Goal: Task Accomplishment & Management: Manage account settings

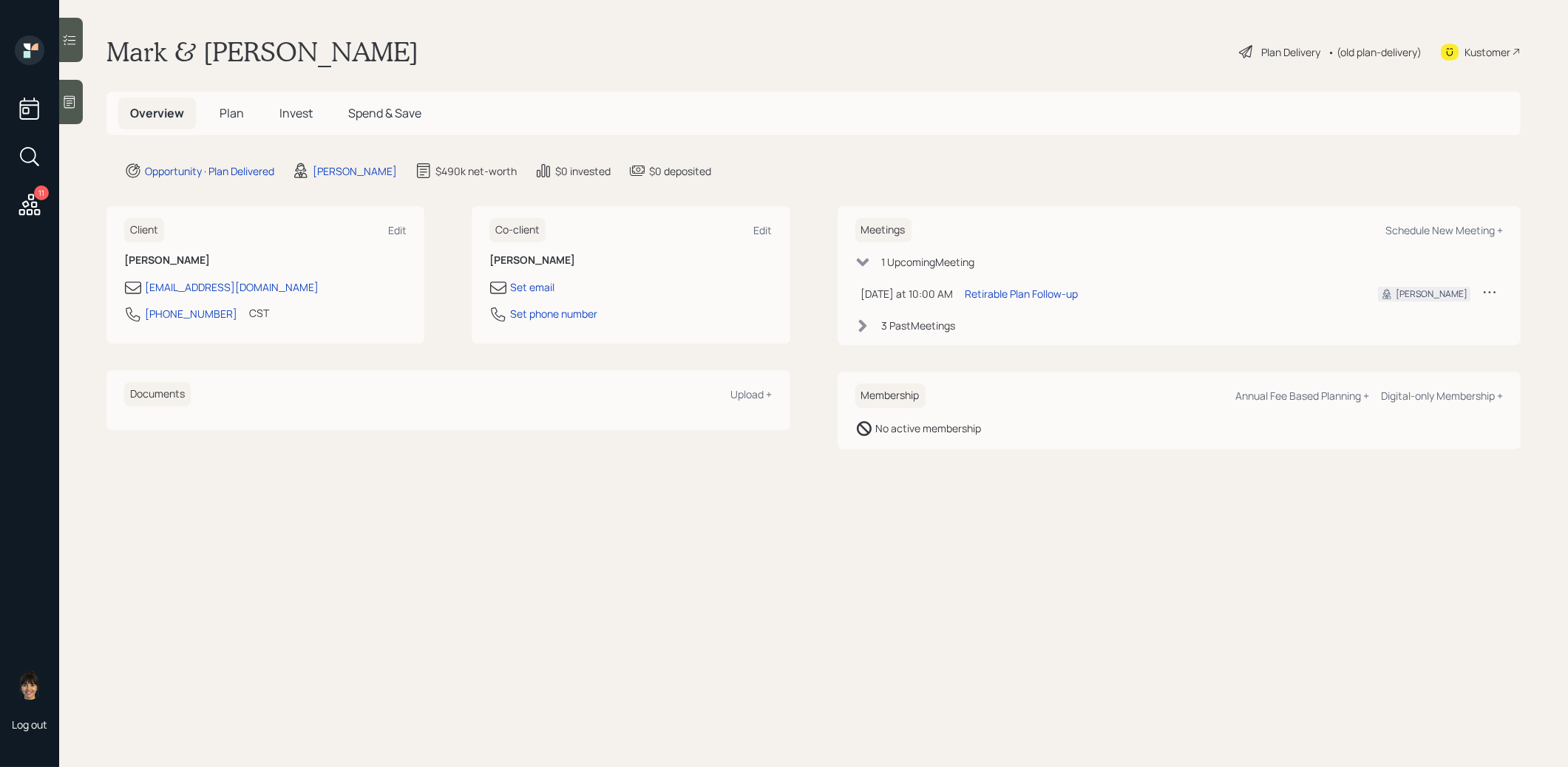
click at [234, 111] on span "Plan" at bounding box center [232, 113] width 24 height 16
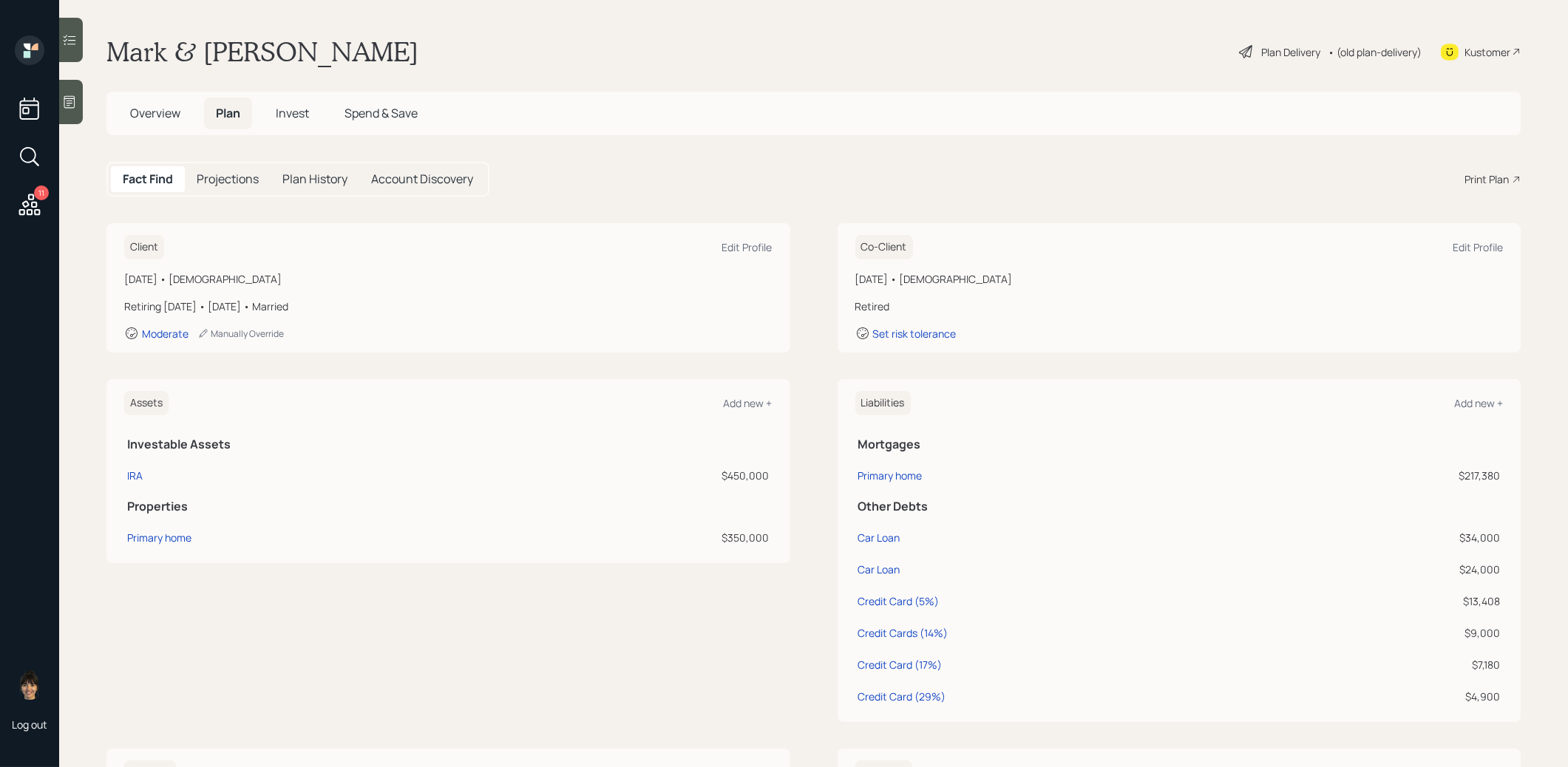
click at [1294, 48] on div "Plan Delivery" at bounding box center [1290, 52] width 60 height 16
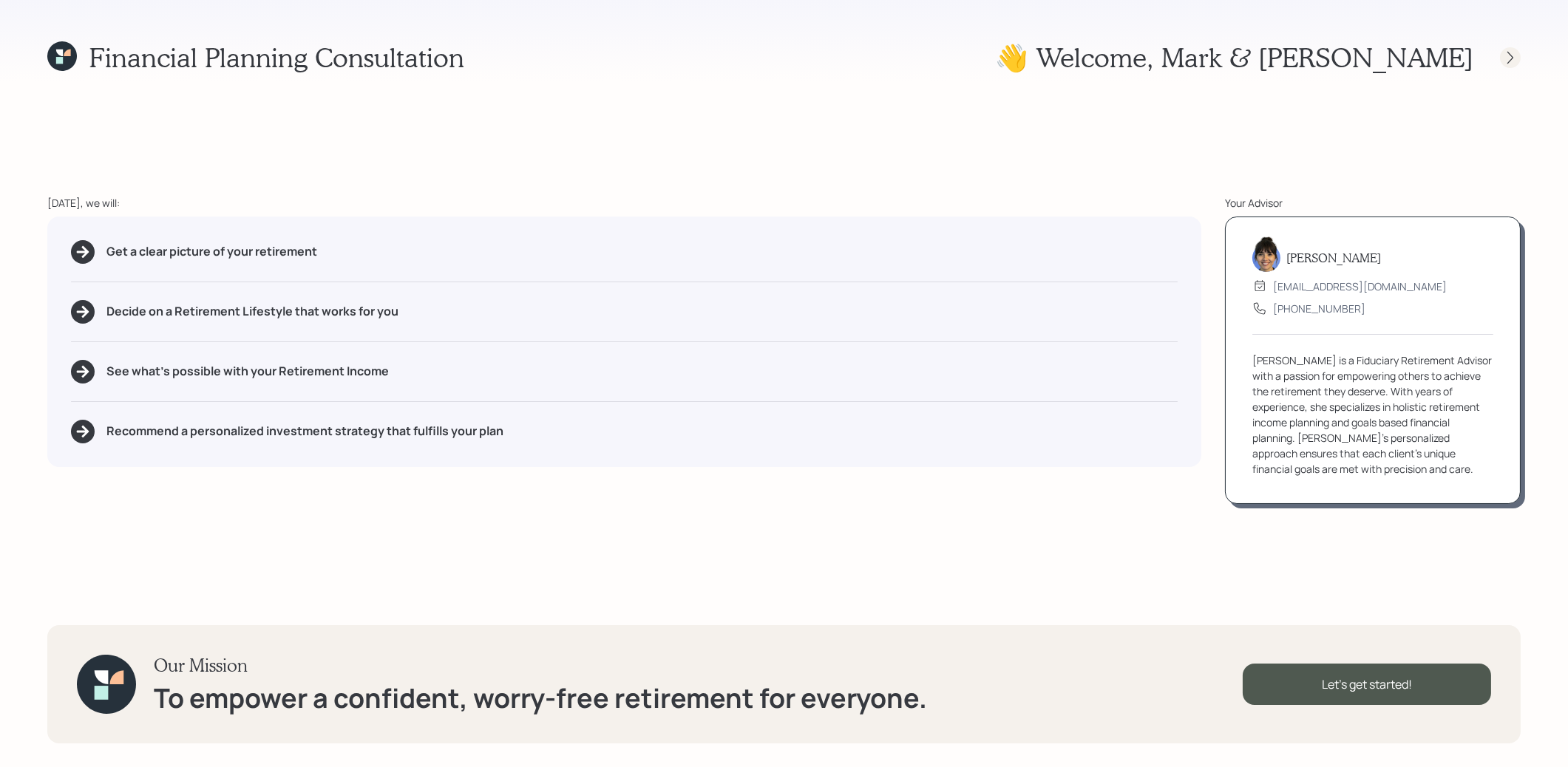
click at [1509, 58] on icon at bounding box center [1509, 57] width 15 height 15
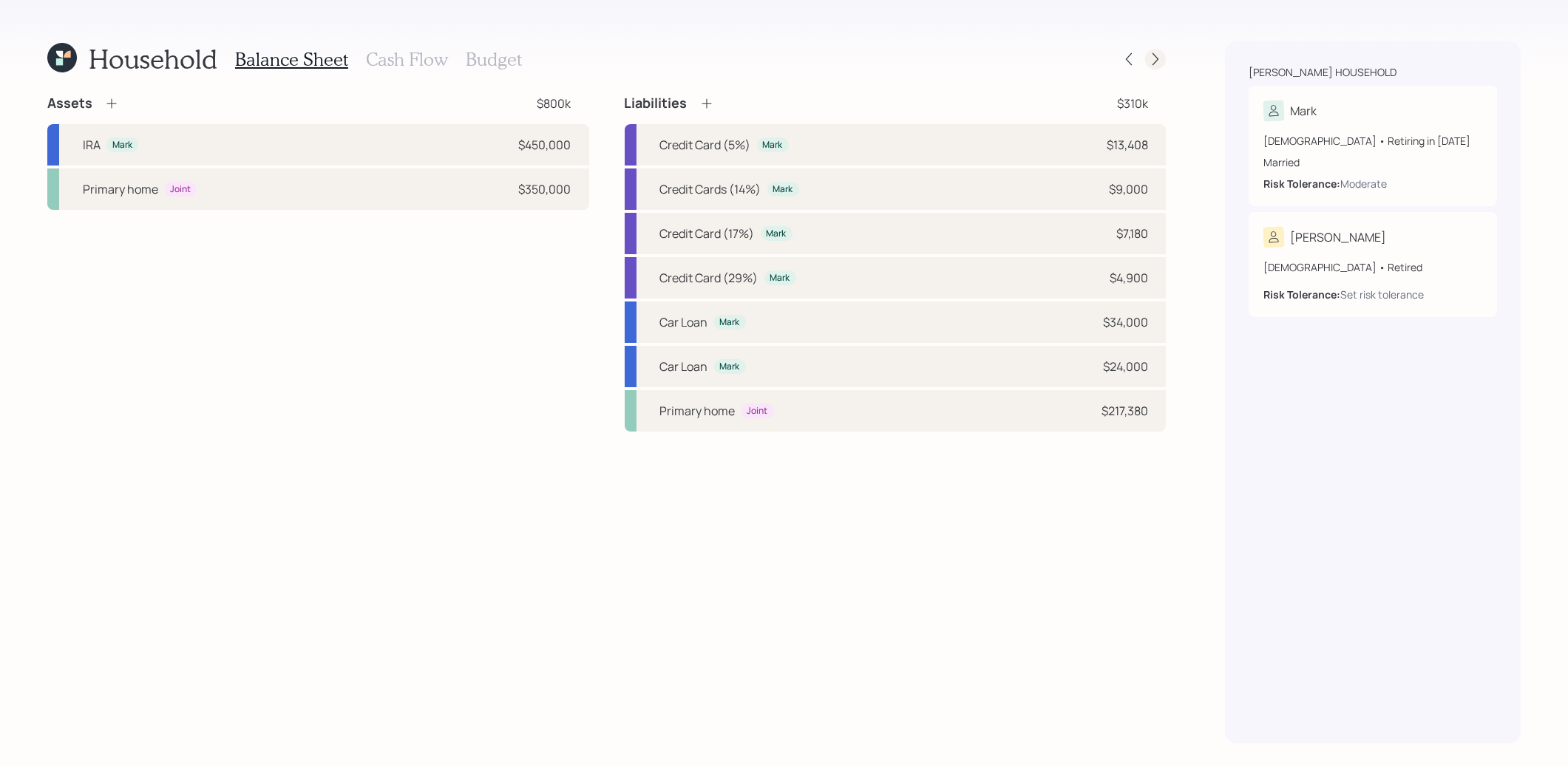
click at [1155, 60] on icon at bounding box center [1155, 59] width 15 height 15
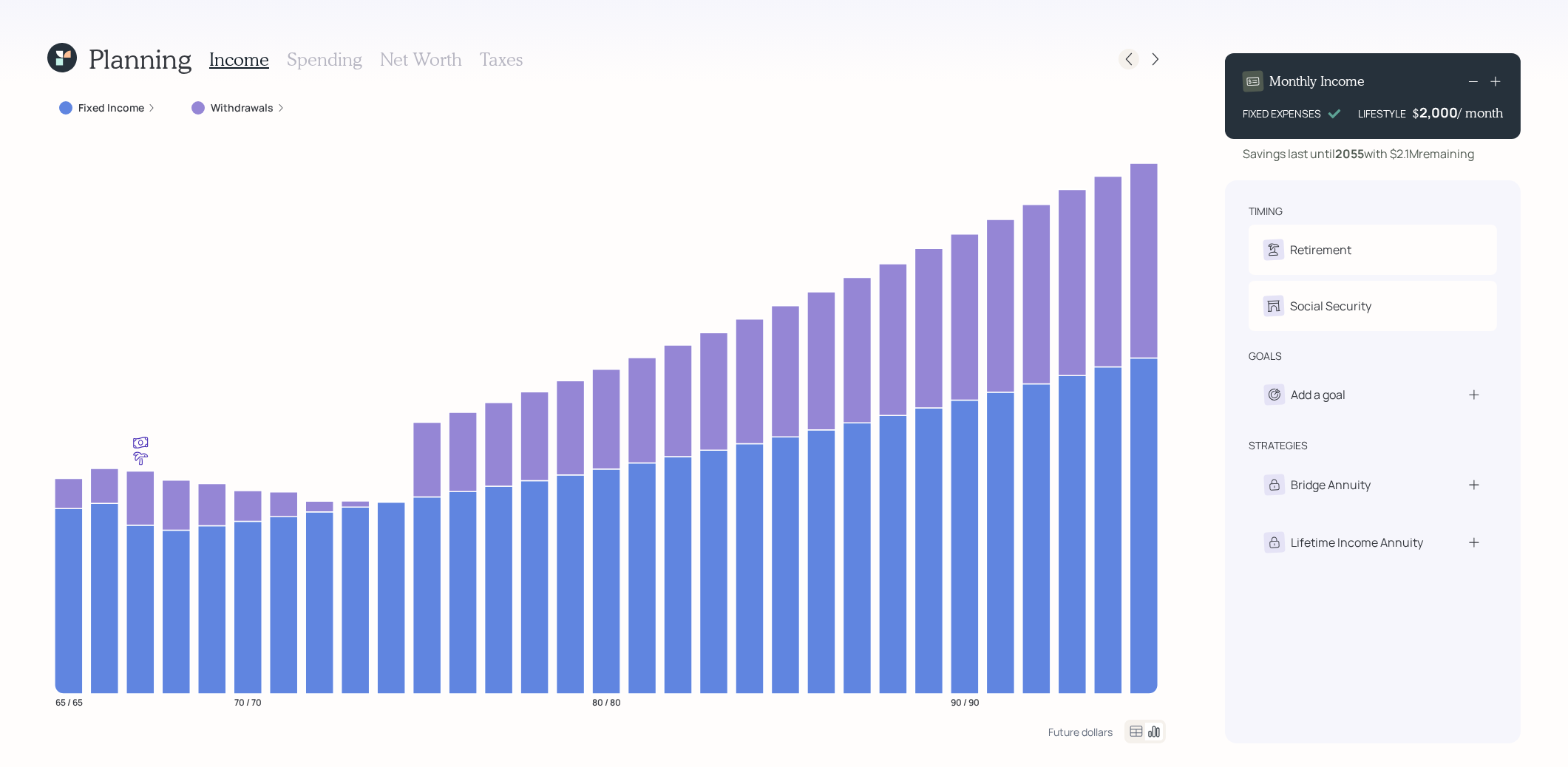
click at [1130, 57] on icon at bounding box center [1128, 59] width 15 height 15
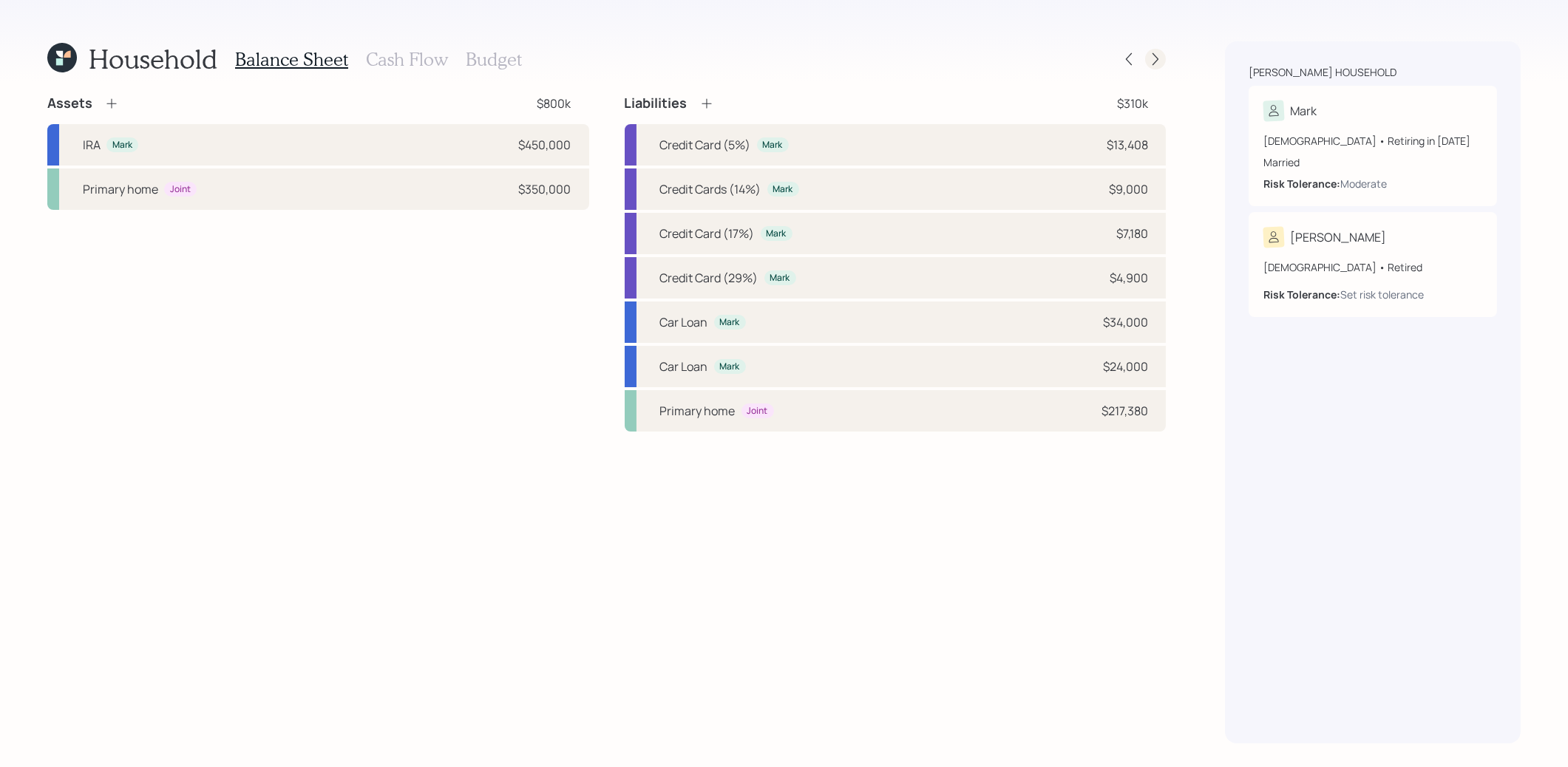
click at [1154, 60] on icon at bounding box center [1155, 59] width 15 height 15
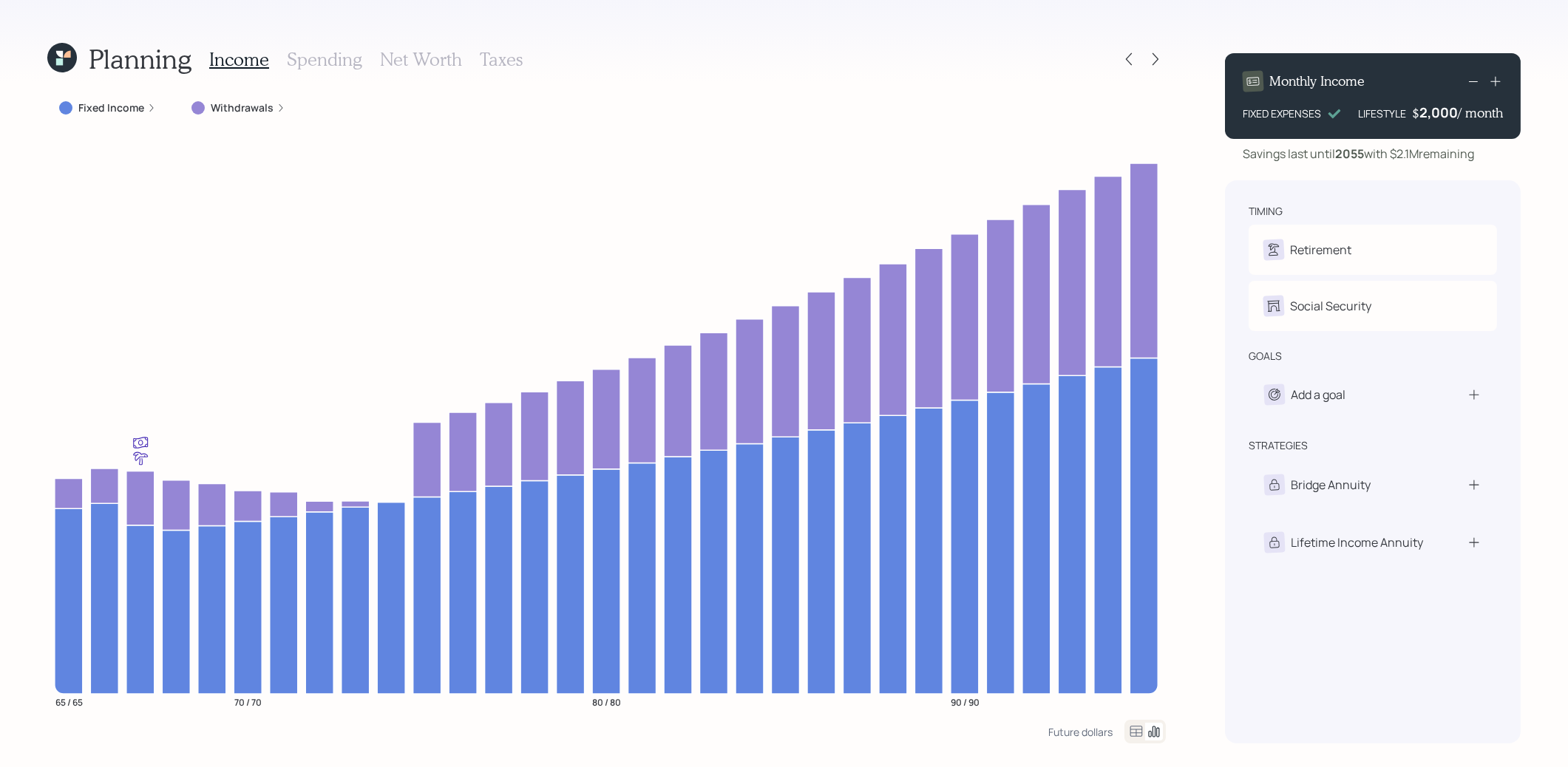
click at [411, 60] on h3 "Net Worth" at bounding box center [420, 60] width 82 height 22
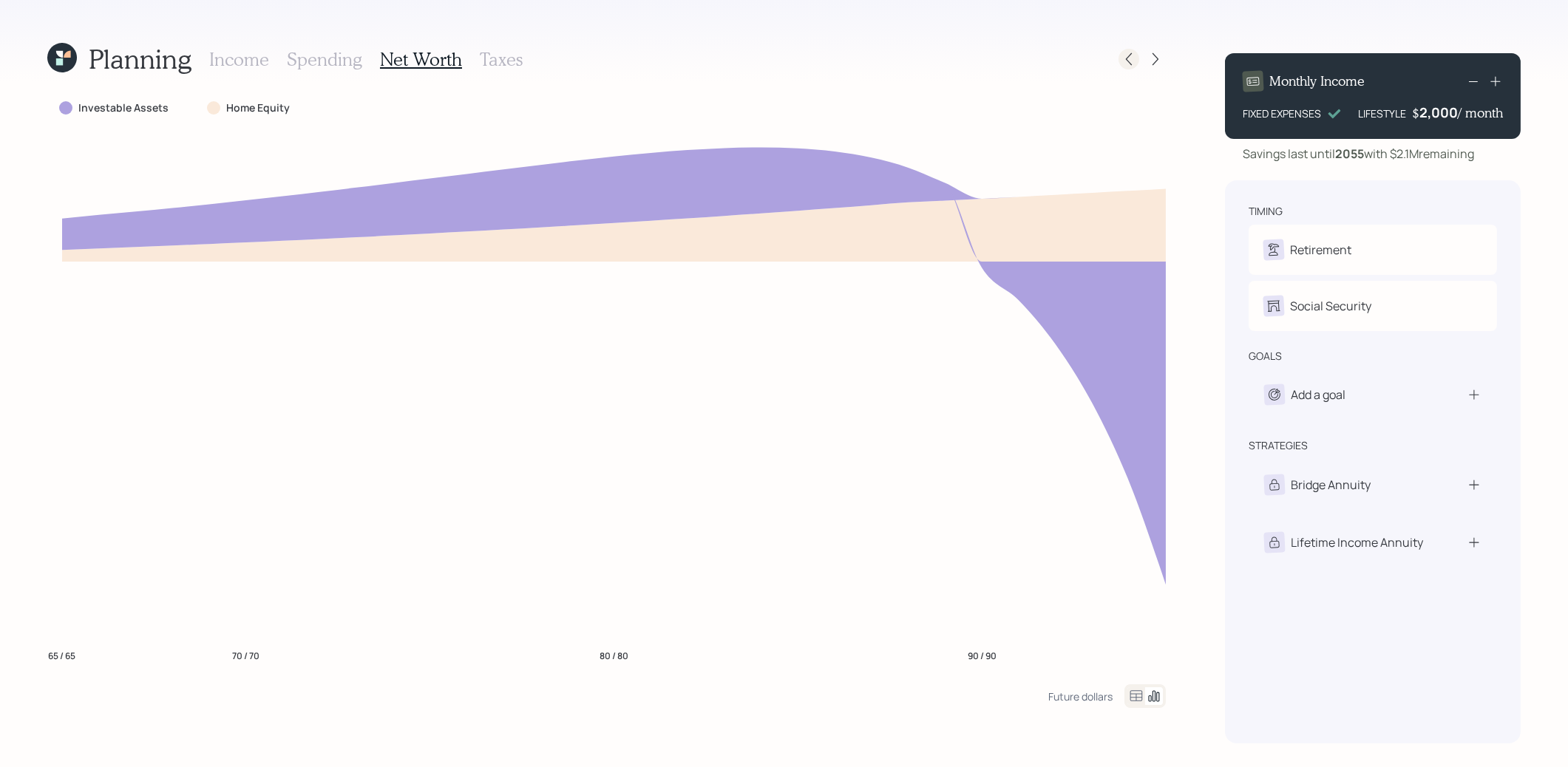
click at [1127, 61] on icon at bounding box center [1128, 59] width 15 height 15
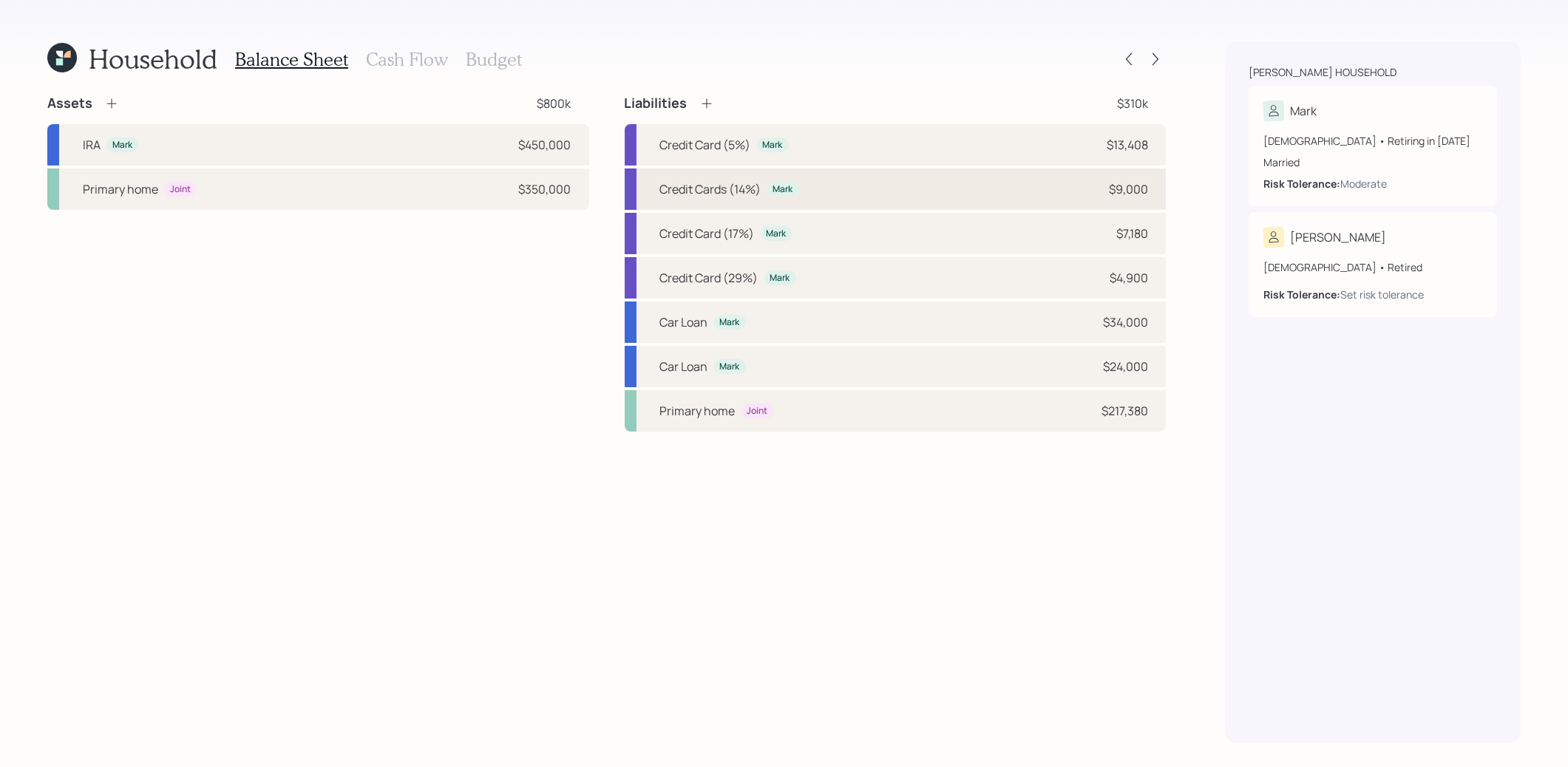
click at [866, 192] on div "Credit Cards (14%) Mark $9,000" at bounding box center [895, 189] width 542 height 41
select select "credit_card"
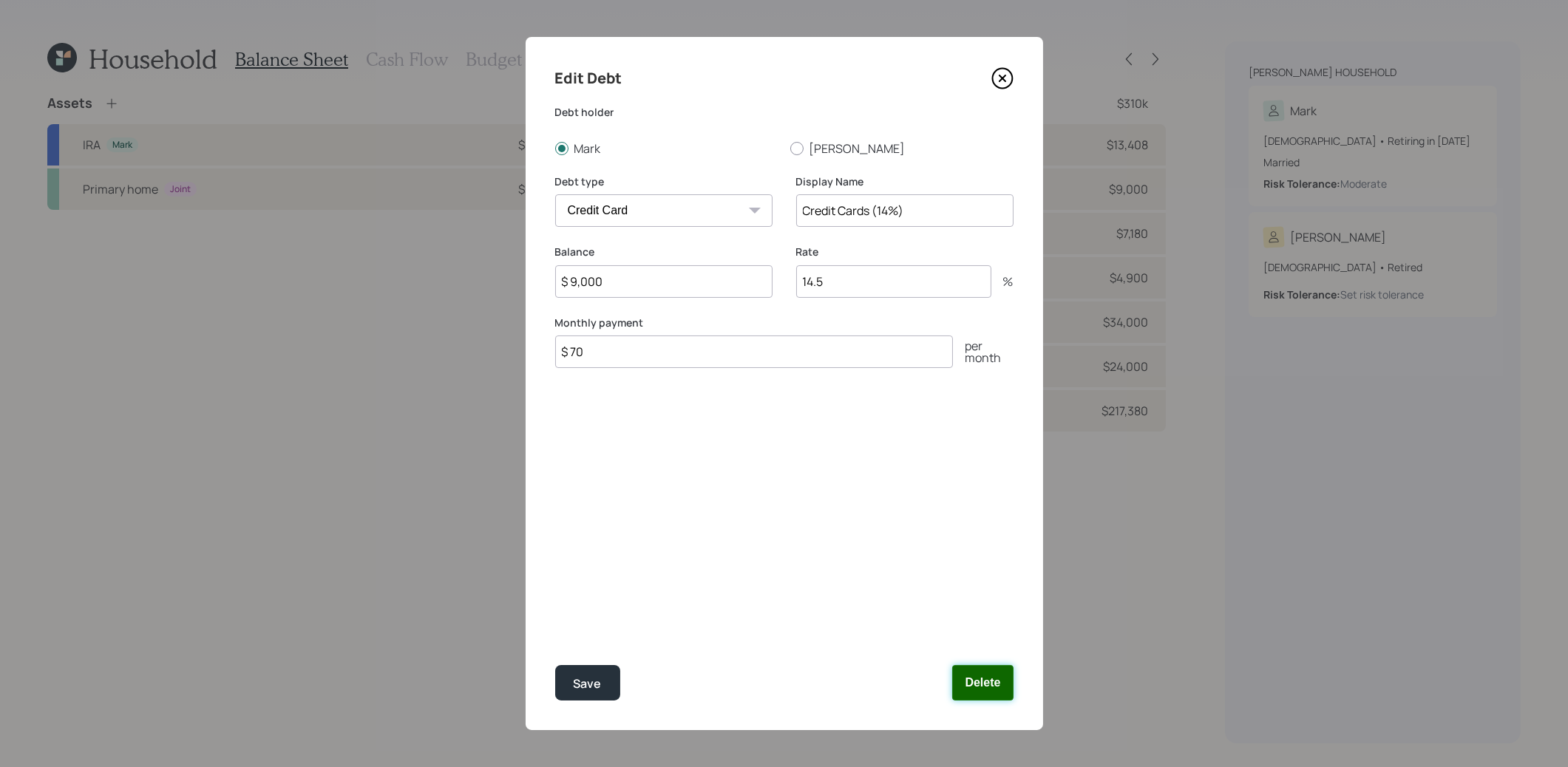
click at [979, 672] on button "Delete" at bounding box center [982, 682] width 60 height 35
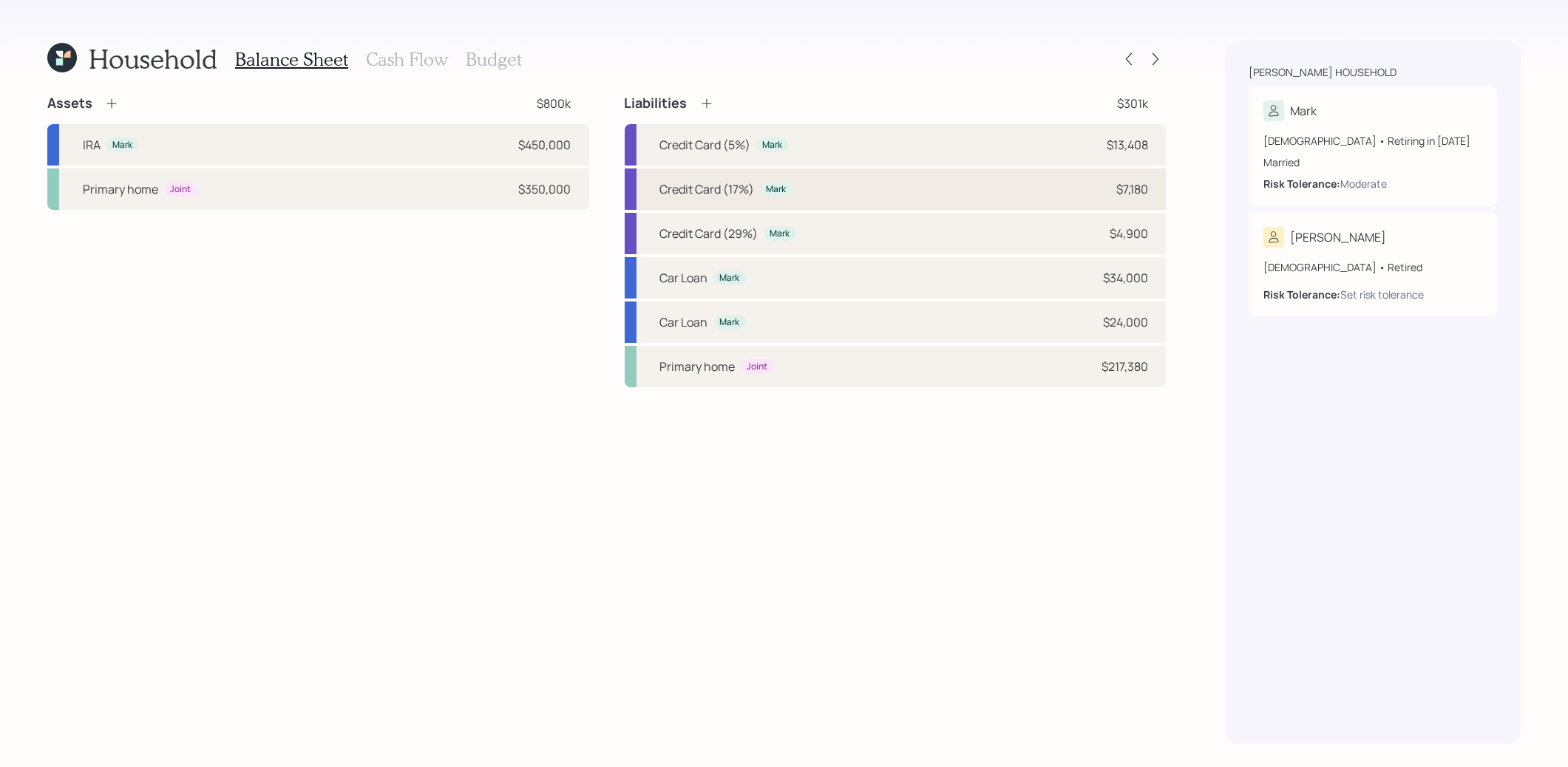
click at [881, 199] on div "Credit Card (17%) Mark $7,180" at bounding box center [895, 189] width 542 height 41
select select "credit_card"
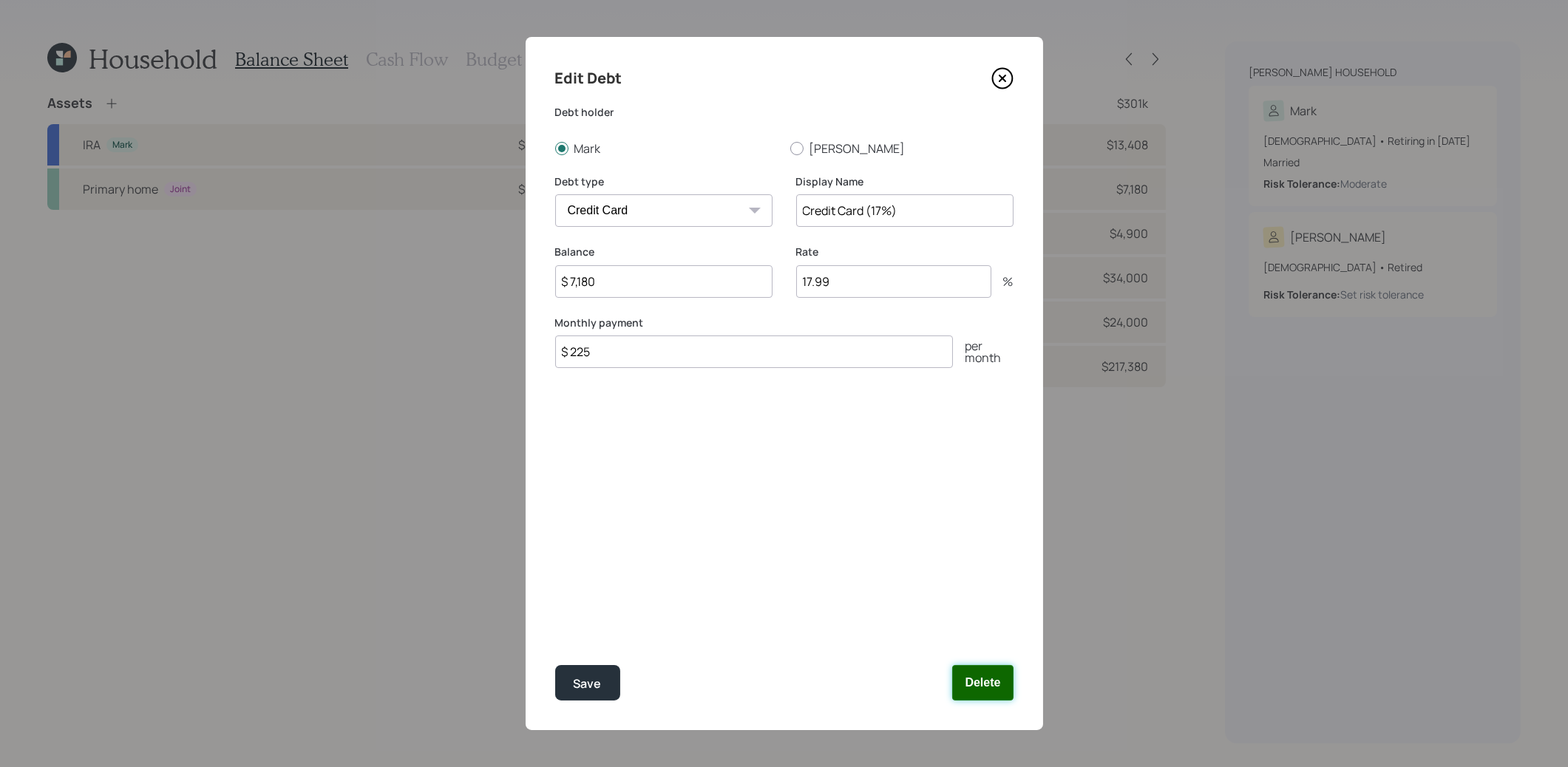
click at [986, 676] on button "Delete" at bounding box center [982, 682] width 60 height 35
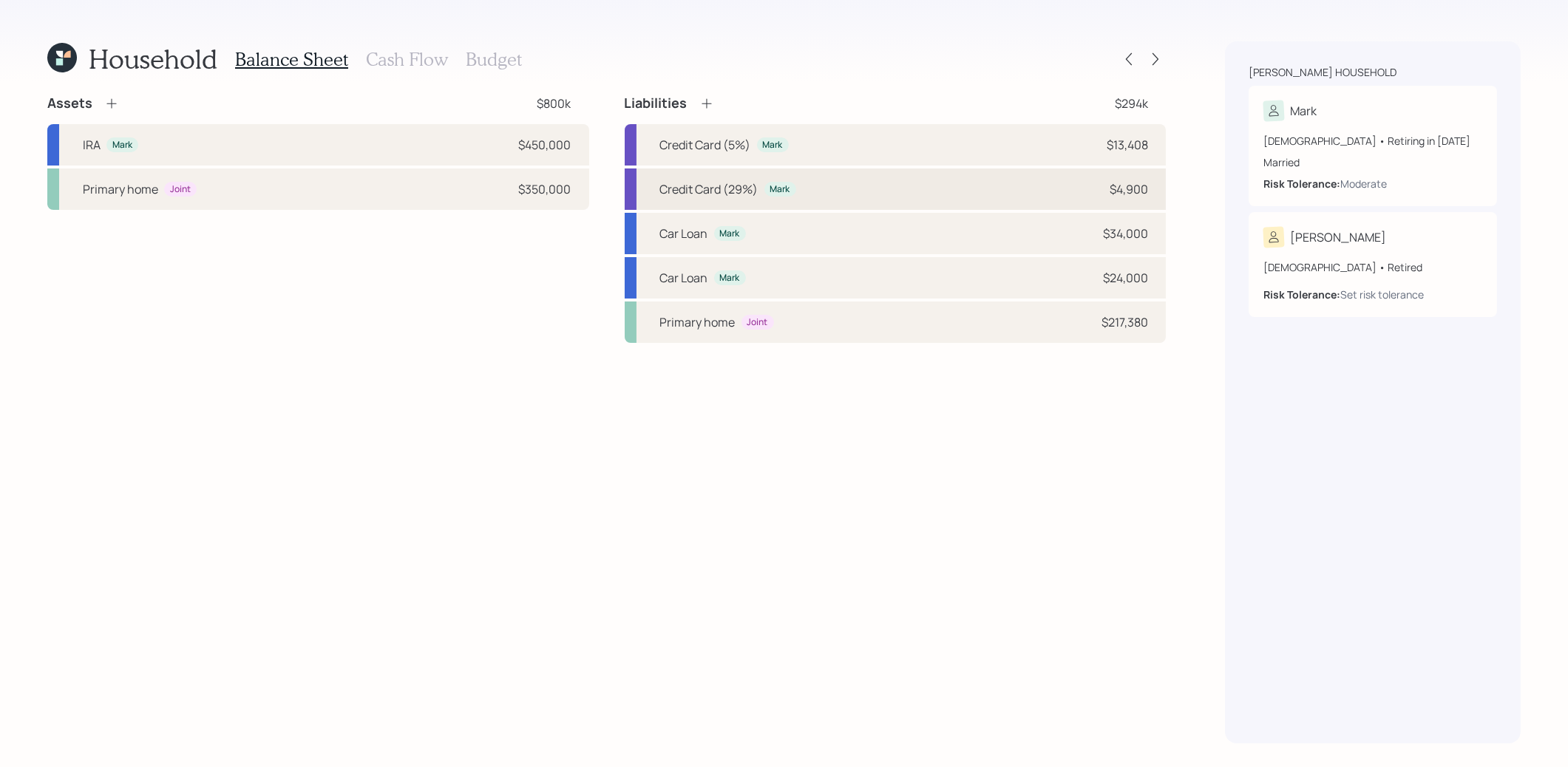
click at [938, 194] on div "Credit Card (29%) Mark $4,900" at bounding box center [895, 189] width 542 height 41
select select "credit_card"
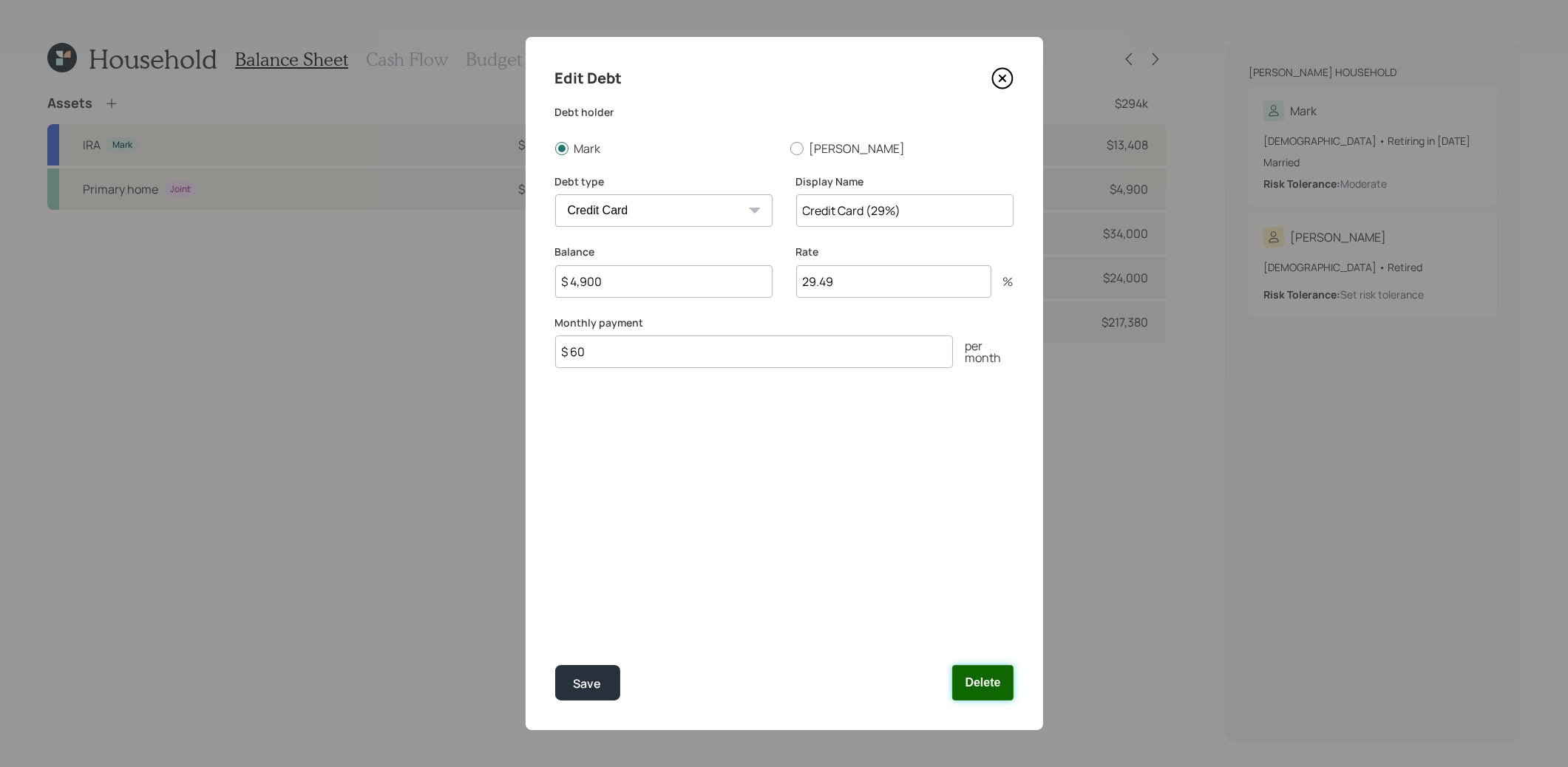
click at [988, 689] on button "Delete" at bounding box center [982, 682] width 60 height 35
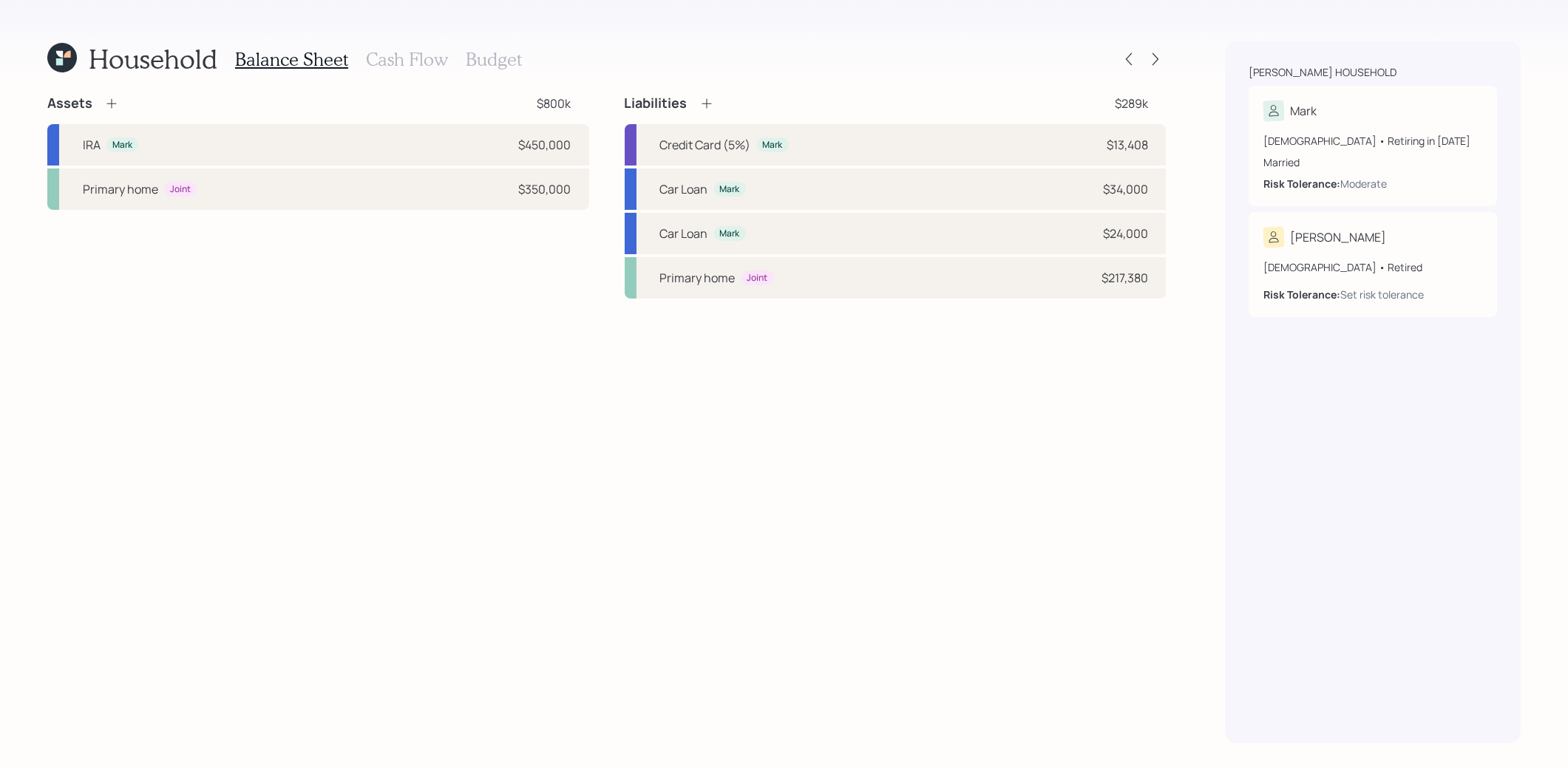
click at [405, 59] on h3 "Cash Flow" at bounding box center [406, 60] width 82 height 22
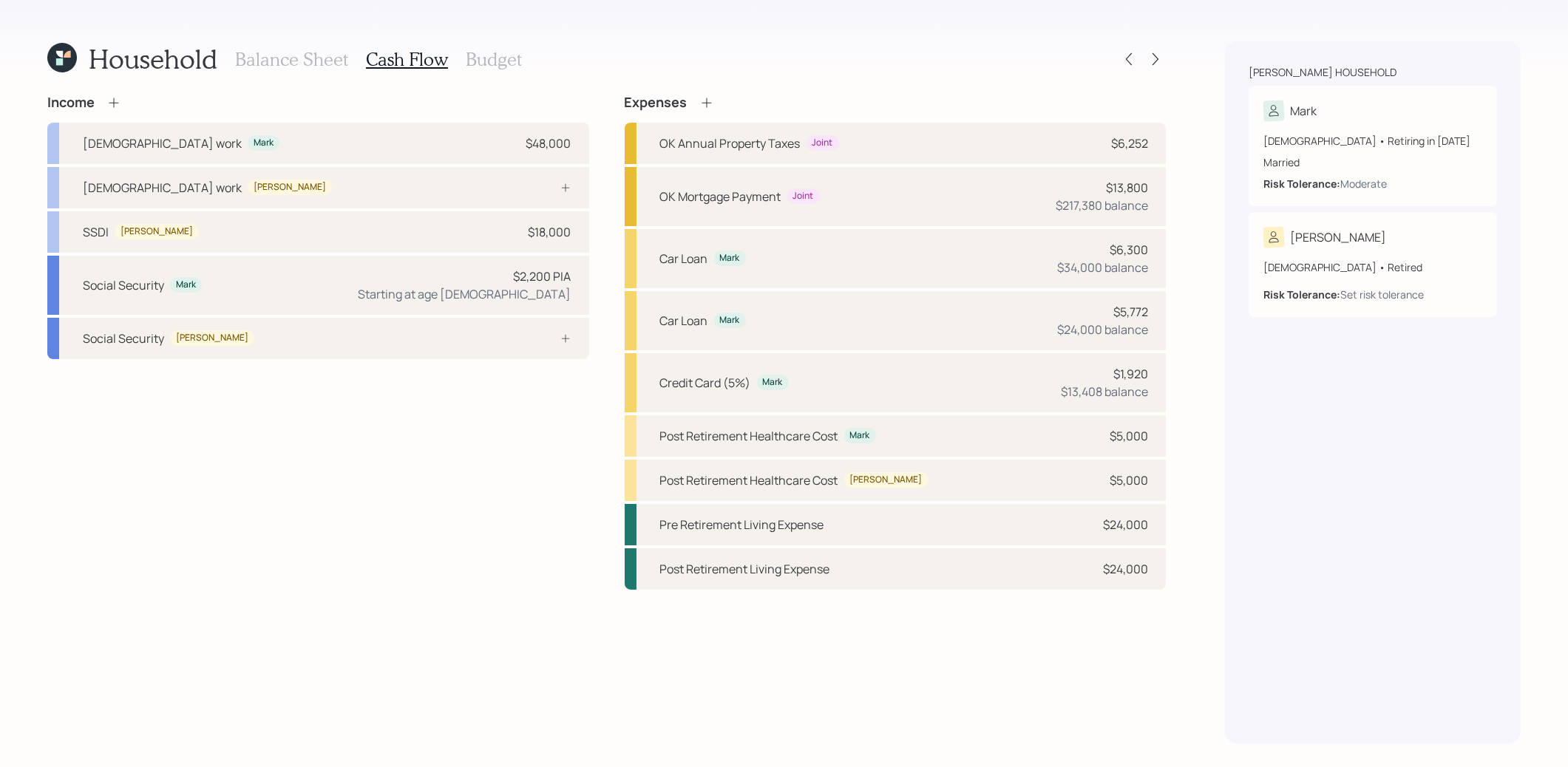
click at [706, 102] on icon at bounding box center [706, 103] width 15 height 15
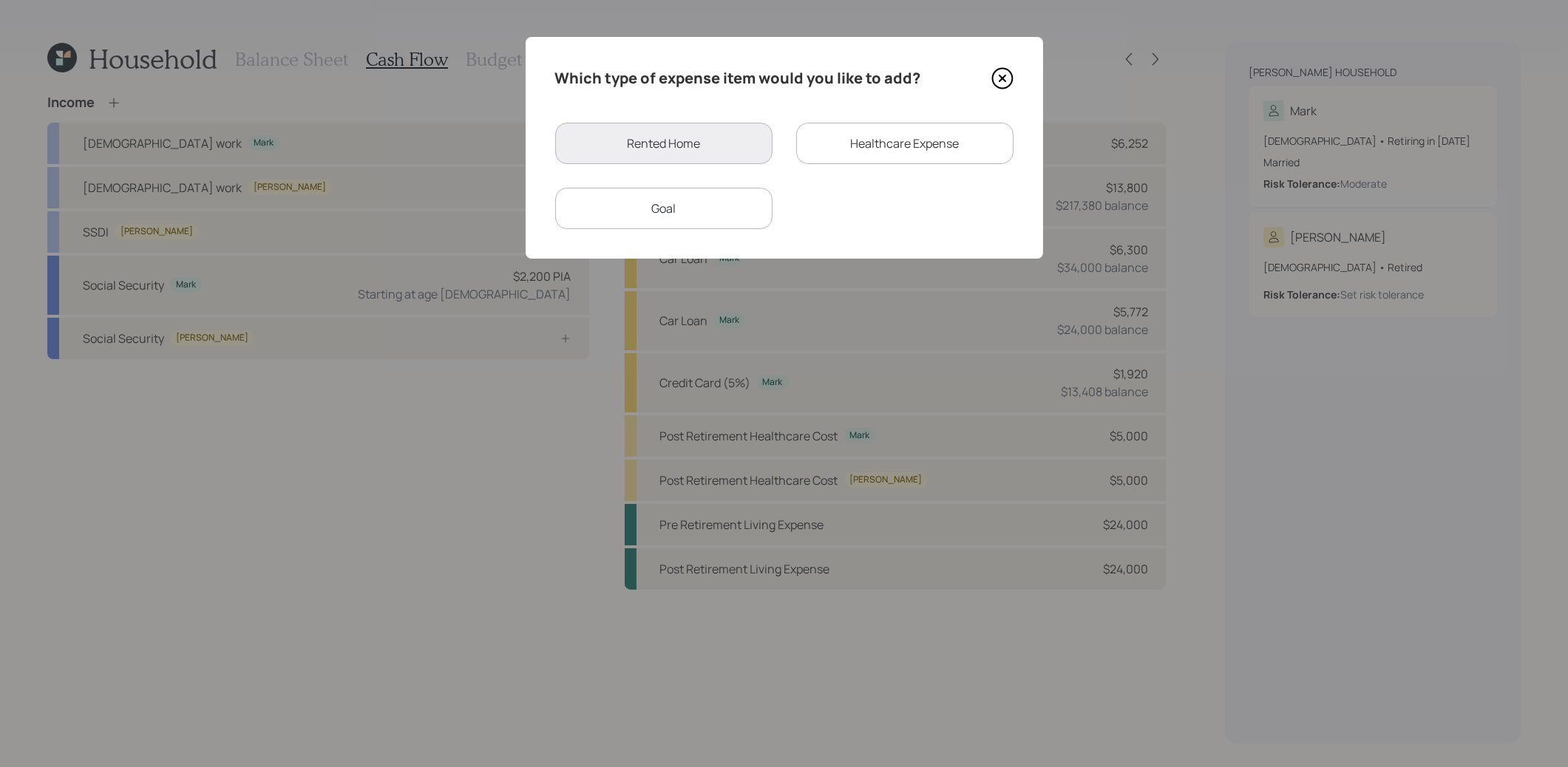
click at [731, 223] on div "Goal" at bounding box center [664, 209] width 217 height 41
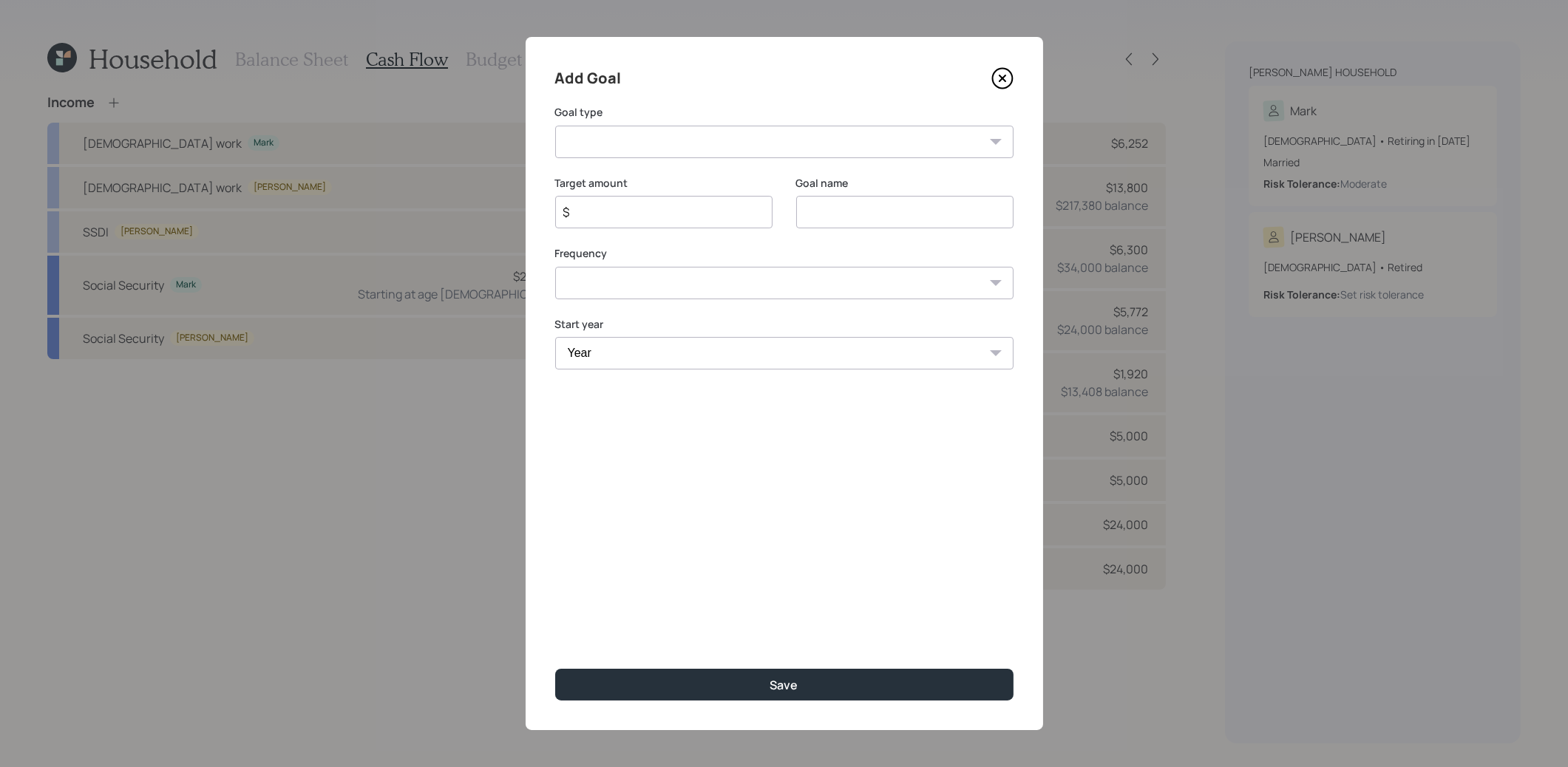
click at [724, 146] on select "Create an emergency fund Donate to charity Purchase a home Make a purchase Supp…" at bounding box center [784, 142] width 458 height 33
select select "other"
click at [555, 126] on select "Create an emergency fund Donate to charity Purchase a home Make a purchase Supp…" at bounding box center [784, 142] width 458 height 33
click at [839, 218] on input "Other" at bounding box center [905, 212] width 217 height 33
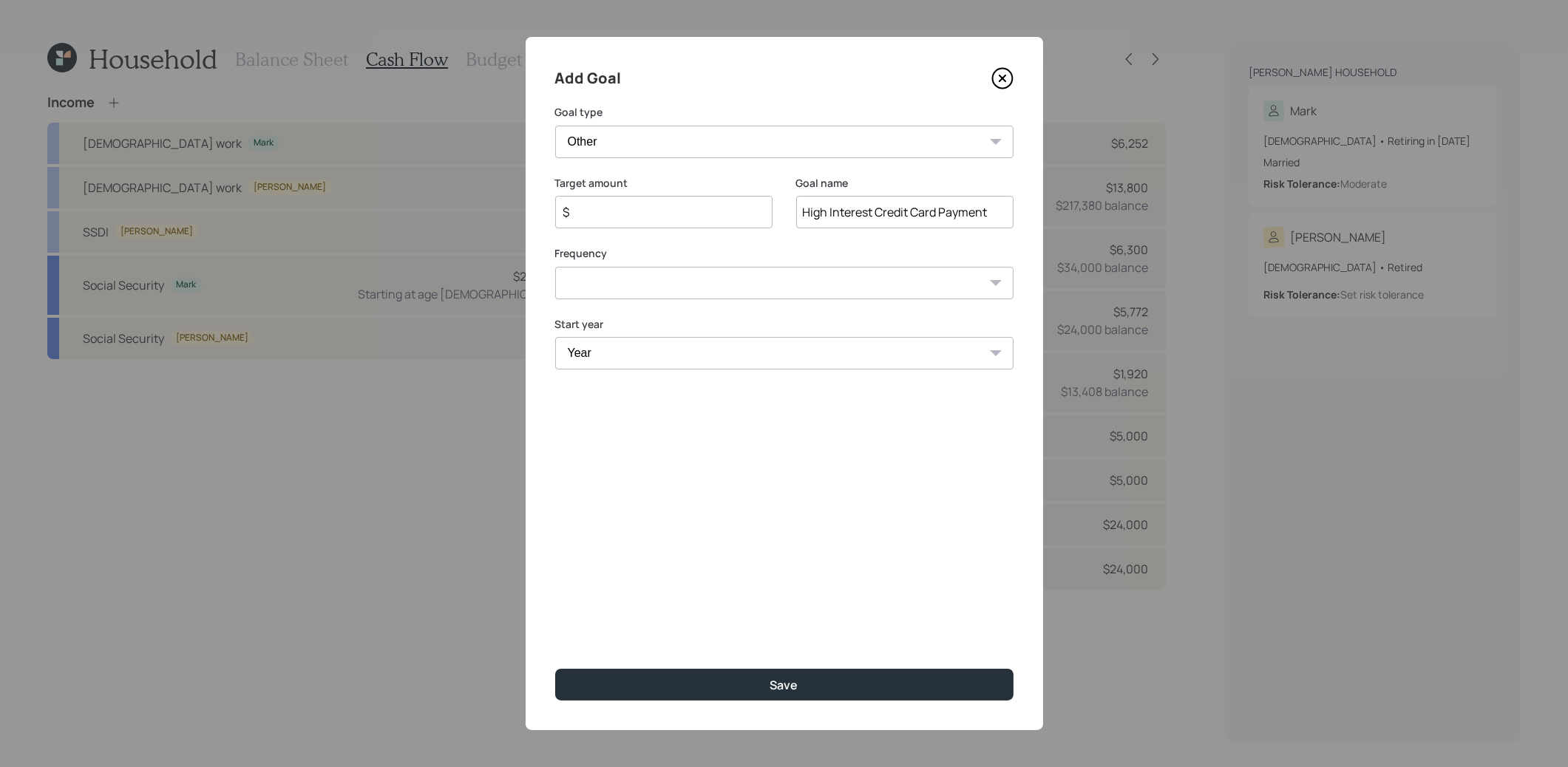
type input "High Interest Credit Card Payment"
click at [706, 217] on input "$" at bounding box center [657, 212] width 192 height 18
type input "$ 22,000"
click at [720, 286] on select "One time Every 1 year Every 2 years Every 3 years Every 4 years Every 5 years E…" at bounding box center [784, 283] width 458 height 33
select select "0"
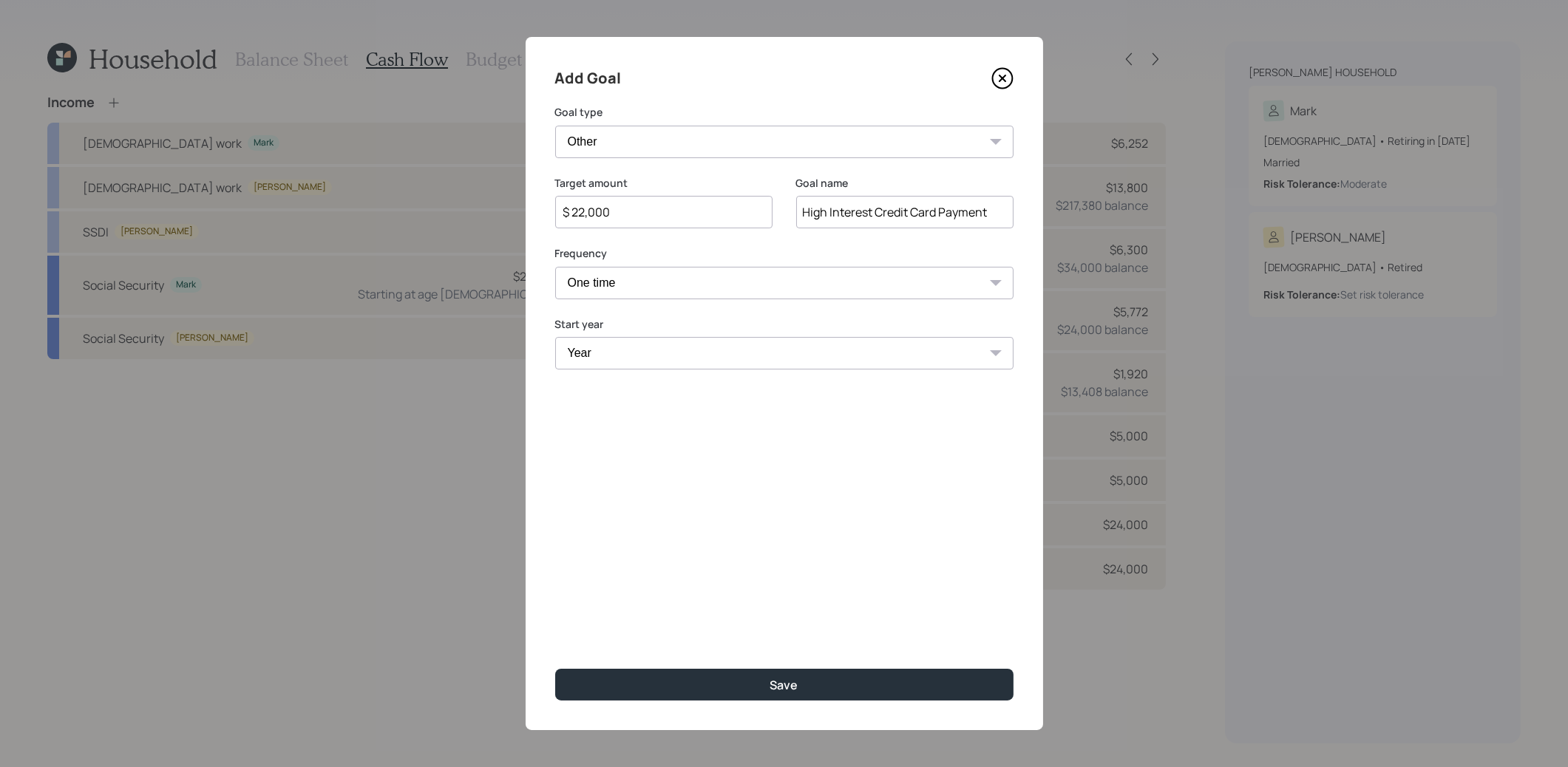
click at [555, 267] on select "One time Every 1 year Every 2 years Every 3 years Every 4 years Every 5 years E…" at bounding box center [784, 283] width 458 height 33
click at [685, 358] on select "Year [DATE] 2026 2027 2028 2029 2030 2031 2032 2033 2034 2035 2036 2037 2038 20…" at bounding box center [784, 354] width 458 height 33
select select "2025"
click at [555, 337] on select "Year [DATE] 2026 2027 2028 2029 2030 2031 2032 2033 2034 2035 2036 2037 2038 20…" at bounding box center [784, 354] width 458 height 33
click at [655, 685] on button "Save" at bounding box center [784, 685] width 458 height 32
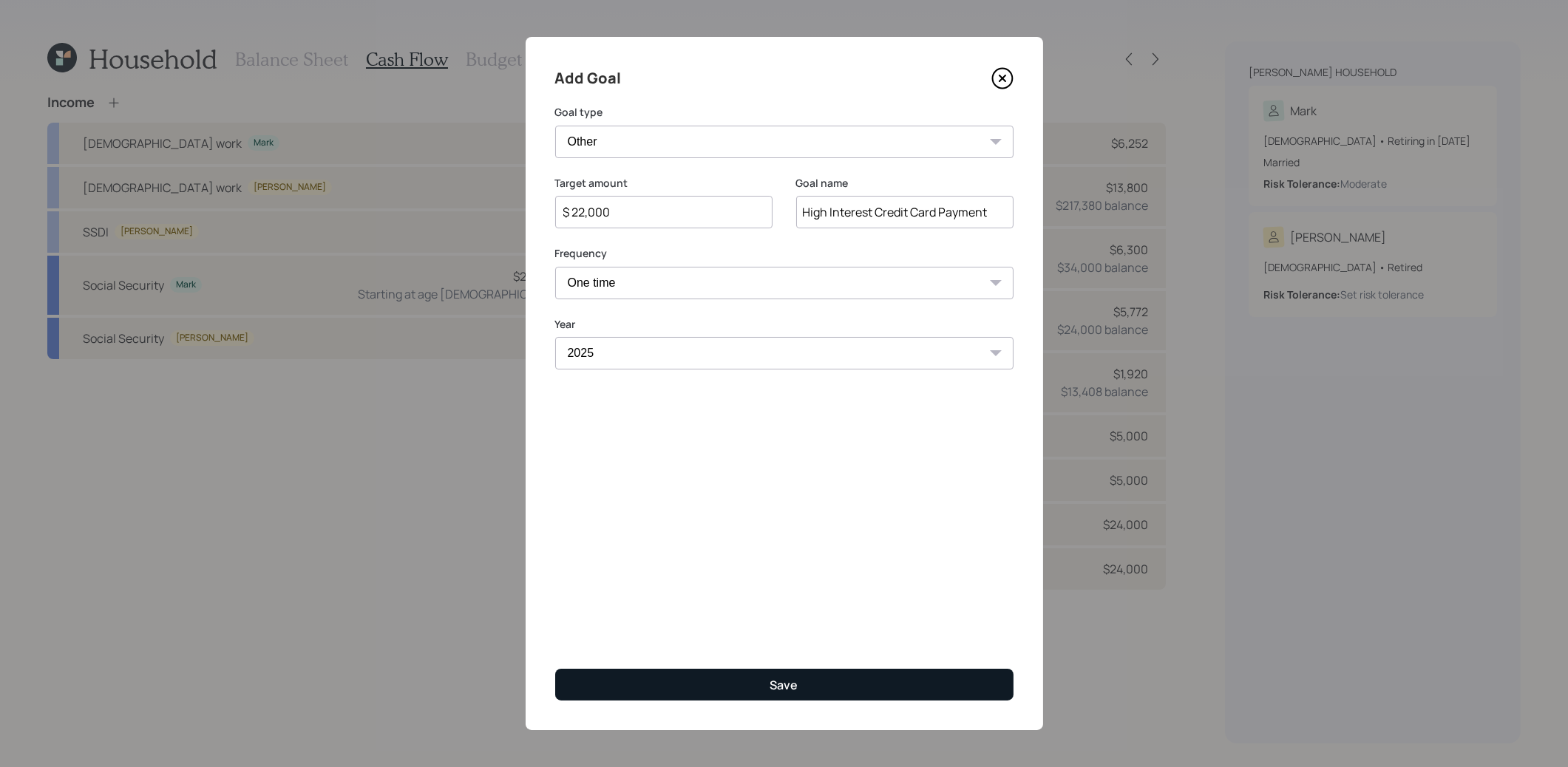
type input "$"
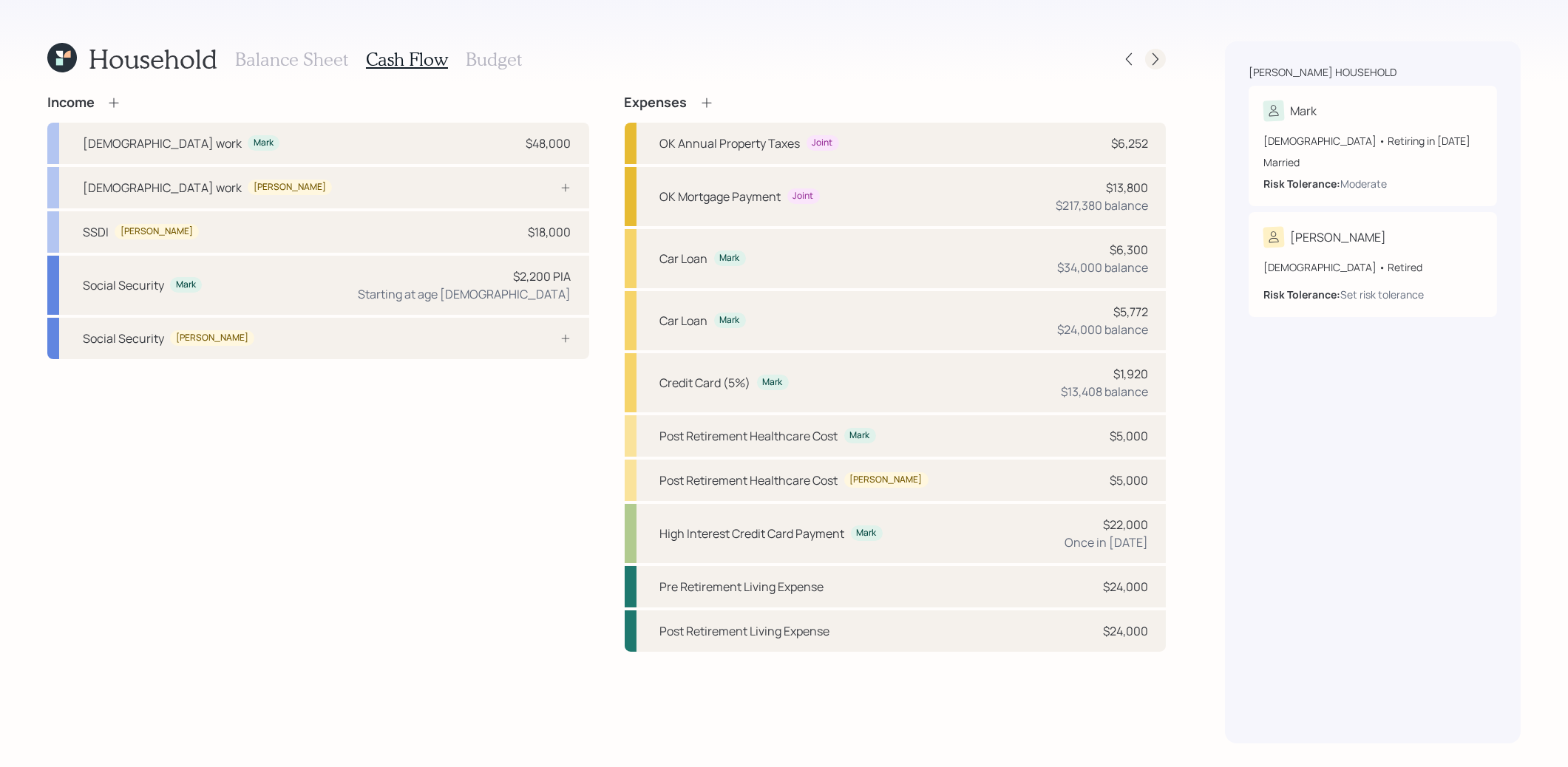
click at [1157, 58] on icon at bounding box center [1155, 60] width 6 height 13
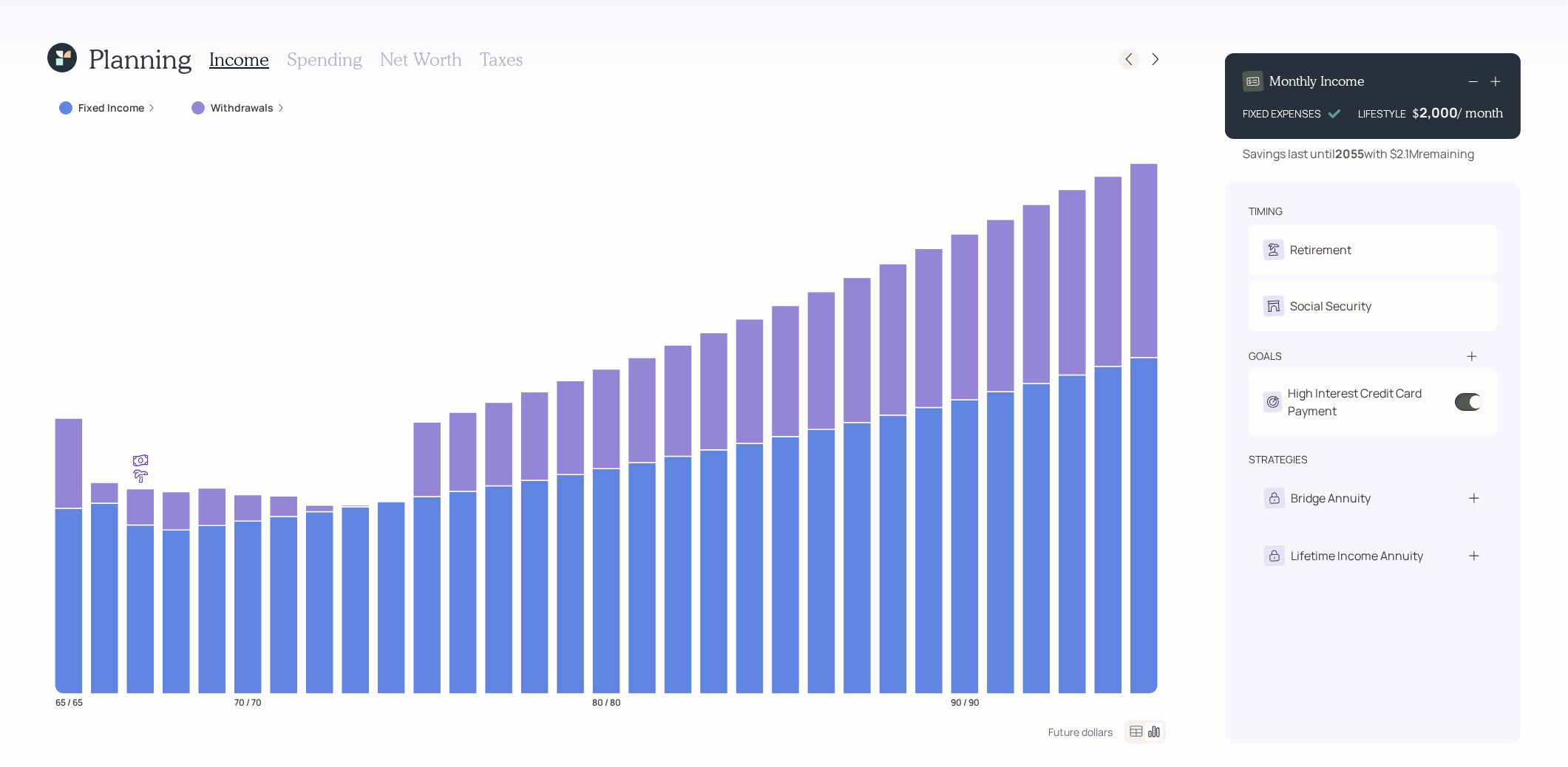
click at [1129, 59] on icon at bounding box center [1128, 59] width 15 height 15
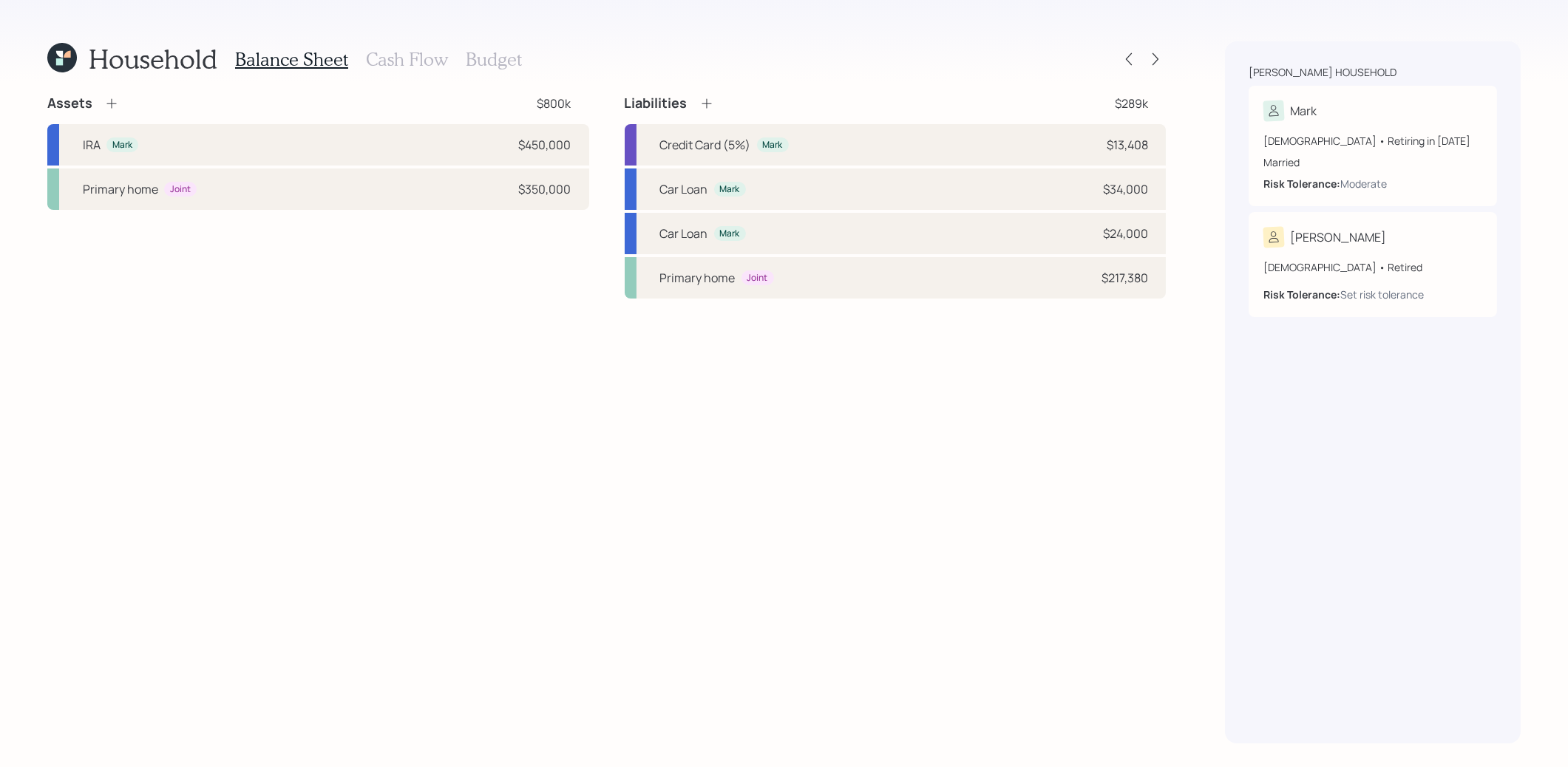
click at [501, 62] on h3 "Budget" at bounding box center [493, 60] width 56 height 22
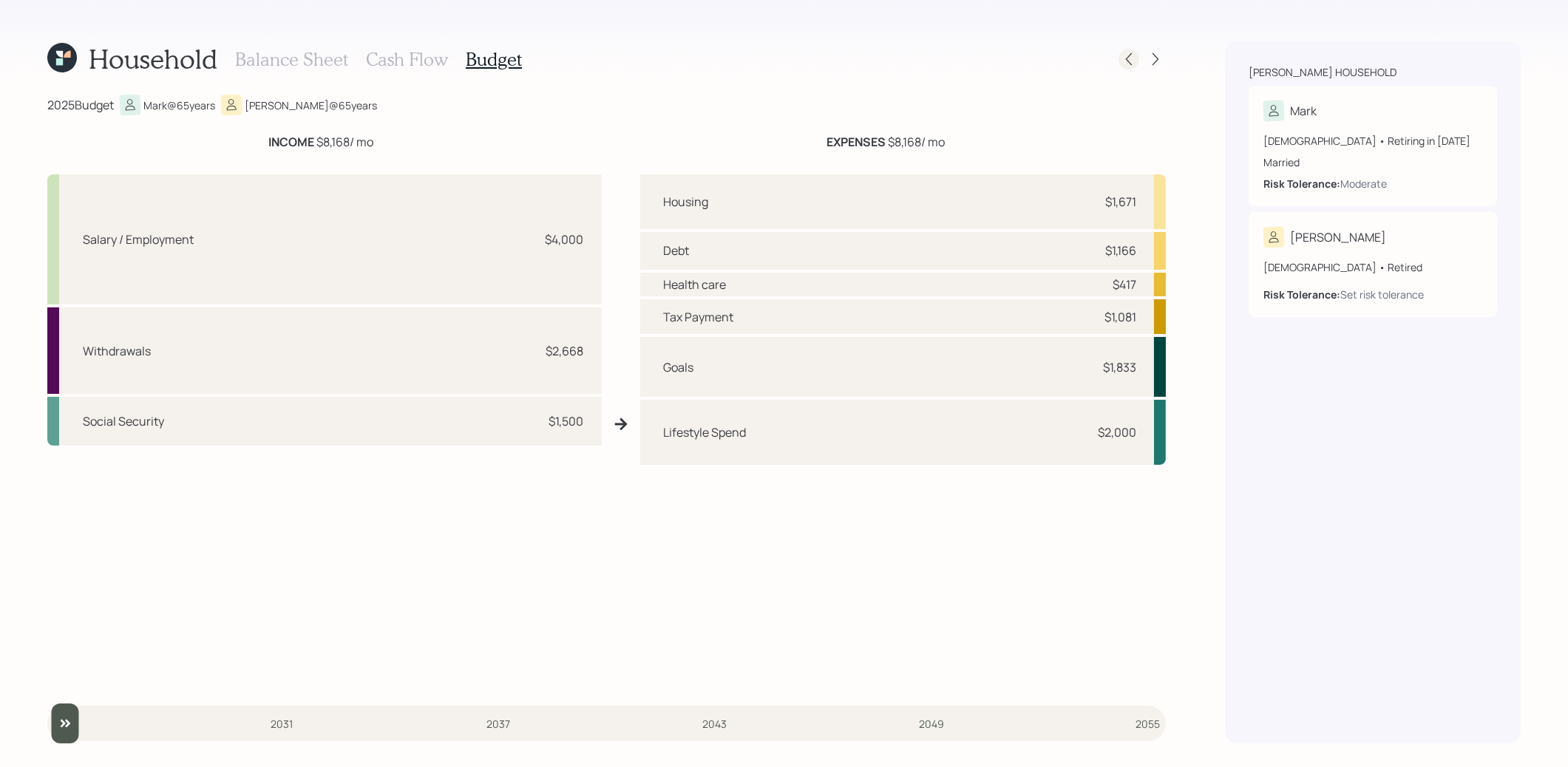
click at [1133, 65] on icon at bounding box center [1128, 59] width 15 height 15
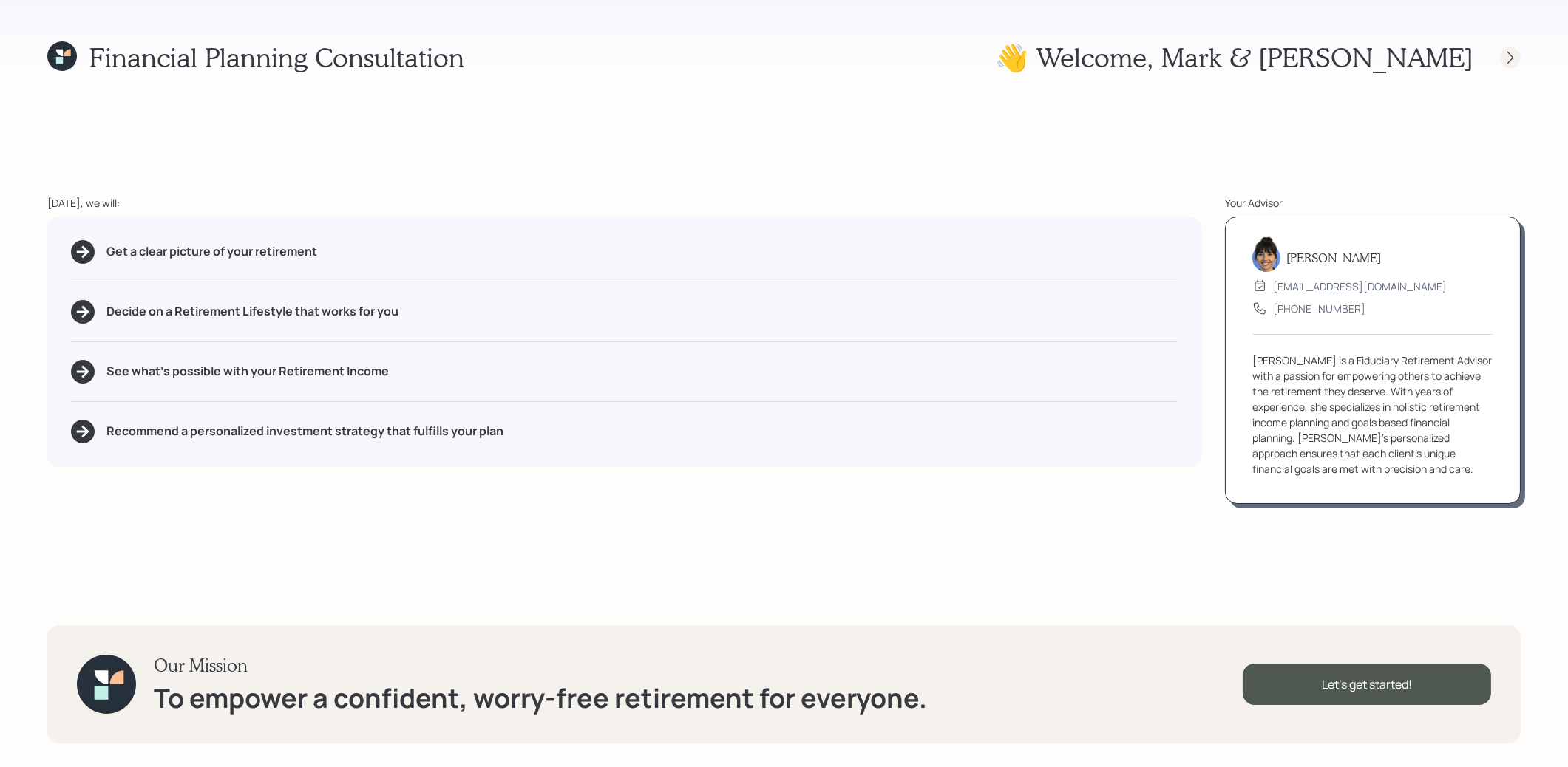
click at [1509, 59] on icon at bounding box center [1509, 57] width 15 height 15
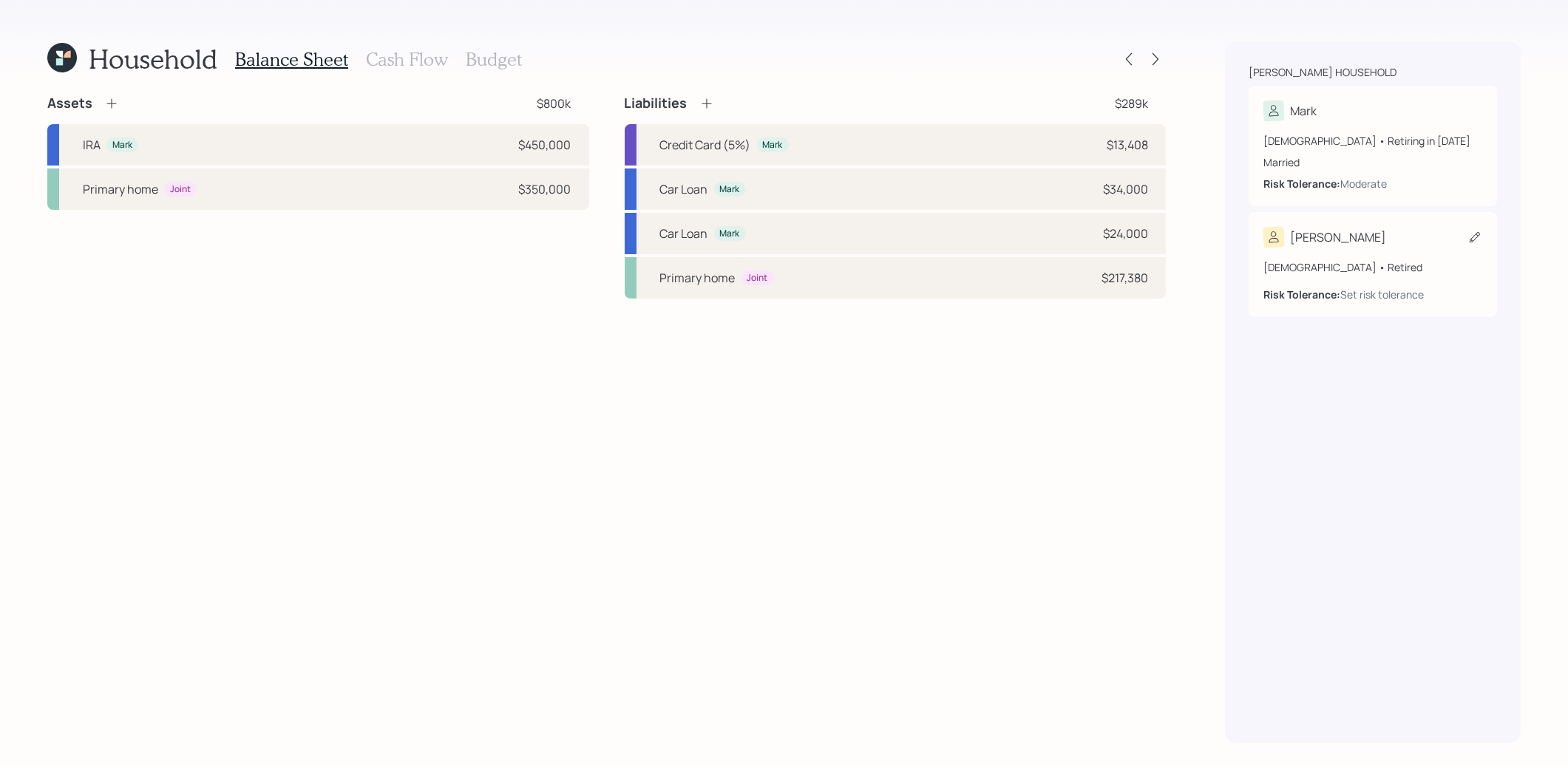
click at [1466, 249] on div "[DEMOGRAPHIC_DATA] • Retired Risk Tolerance: Set risk tolerance" at bounding box center [1372, 274] width 219 height 54
select select "11"
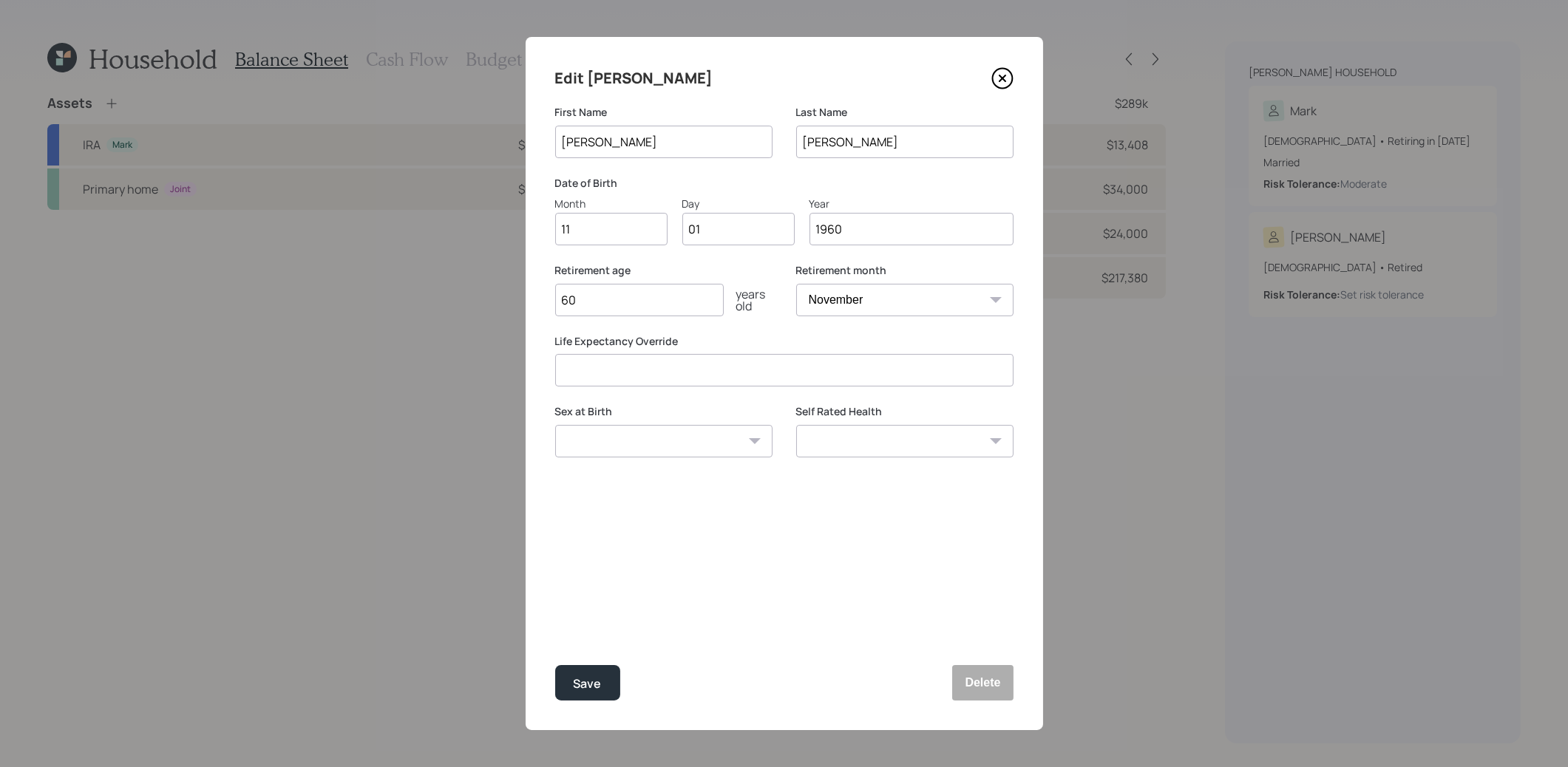
click at [1000, 81] on icon at bounding box center [1002, 79] width 22 height 22
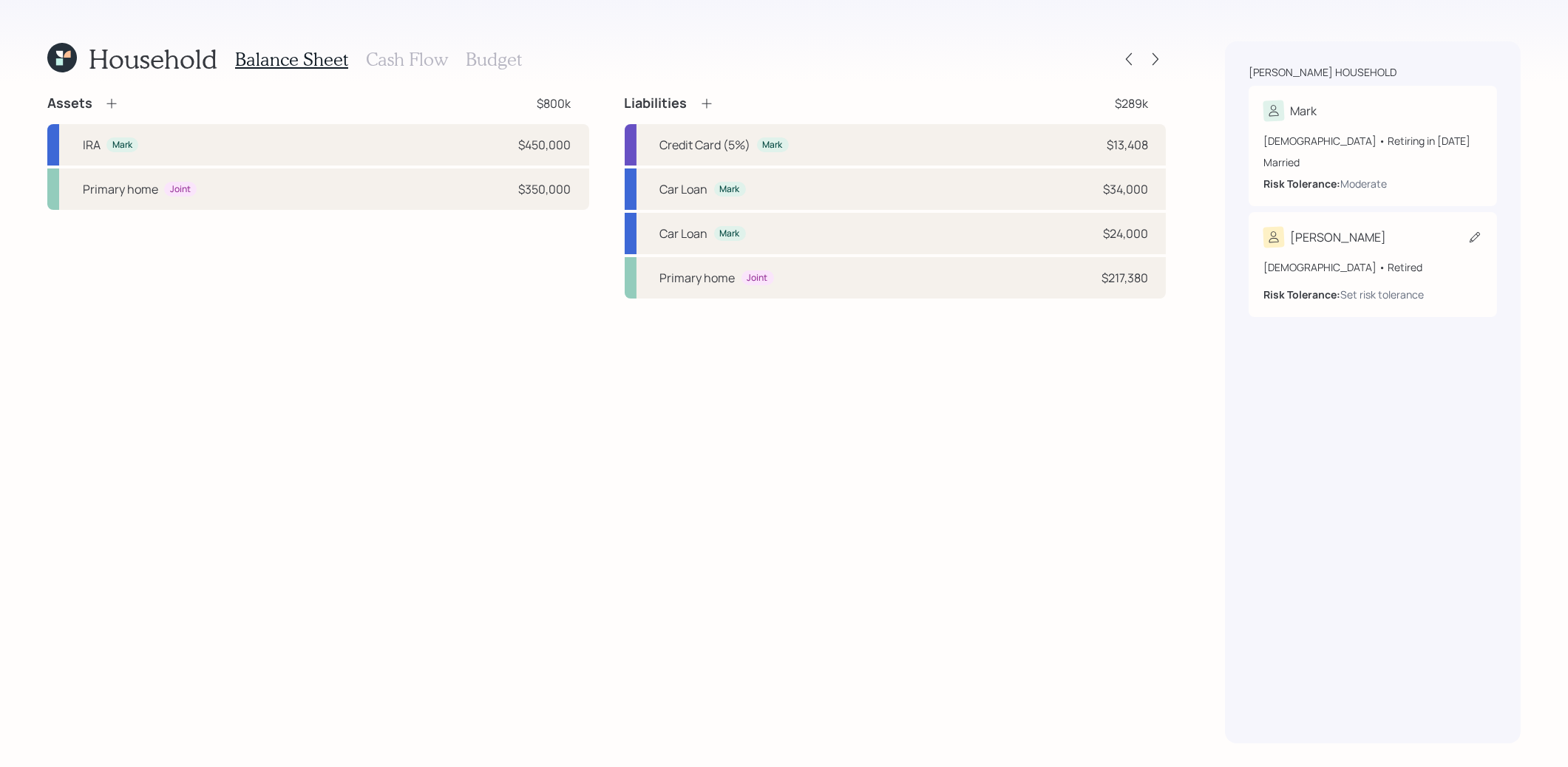
click at [1363, 244] on div "[PERSON_NAME]" at bounding box center [1372, 237] width 219 height 21
select select "11"
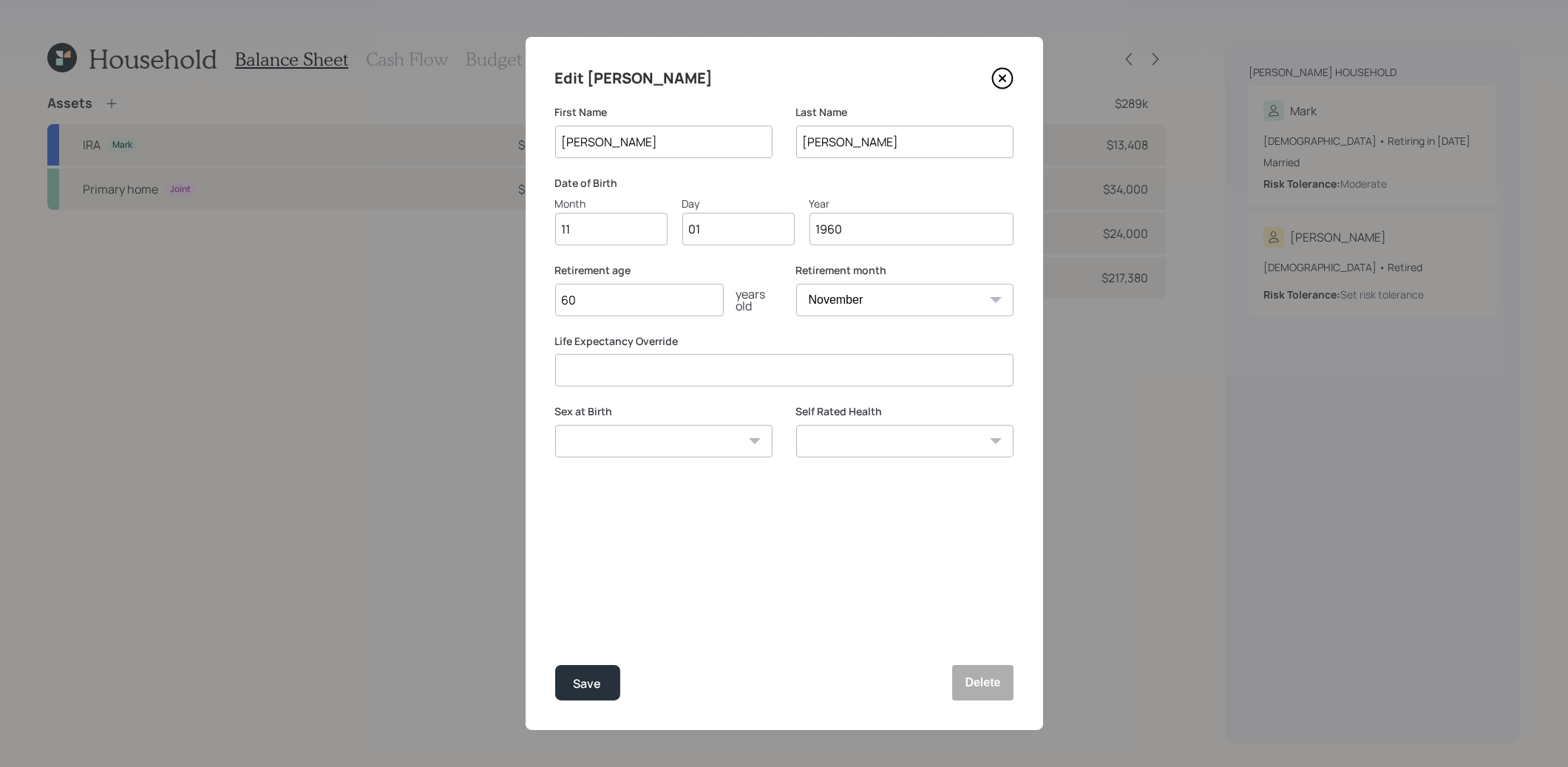
click at [1005, 77] on icon at bounding box center [1002, 79] width 22 height 22
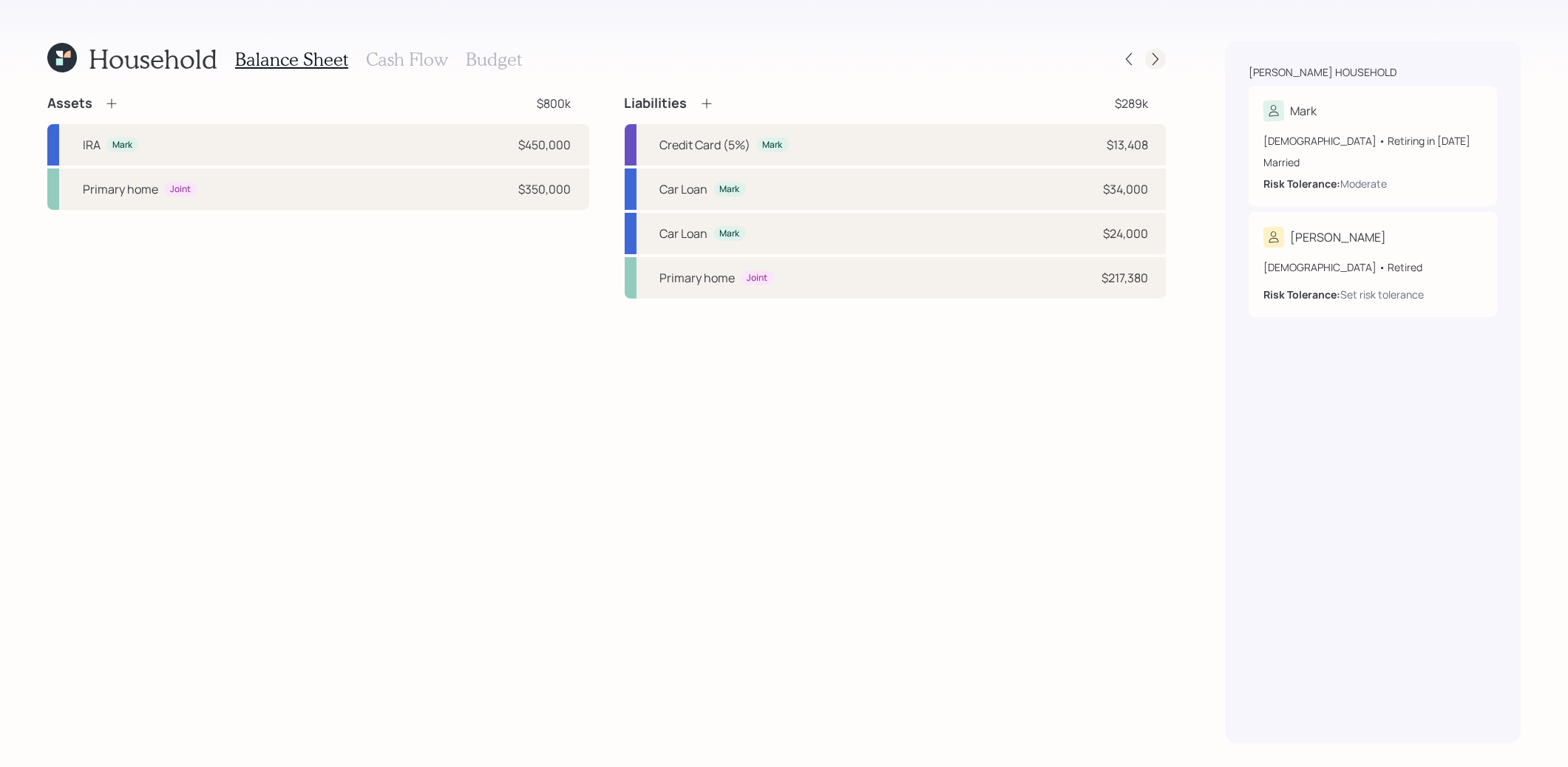
click at [1155, 59] on icon at bounding box center [1155, 59] width 15 height 15
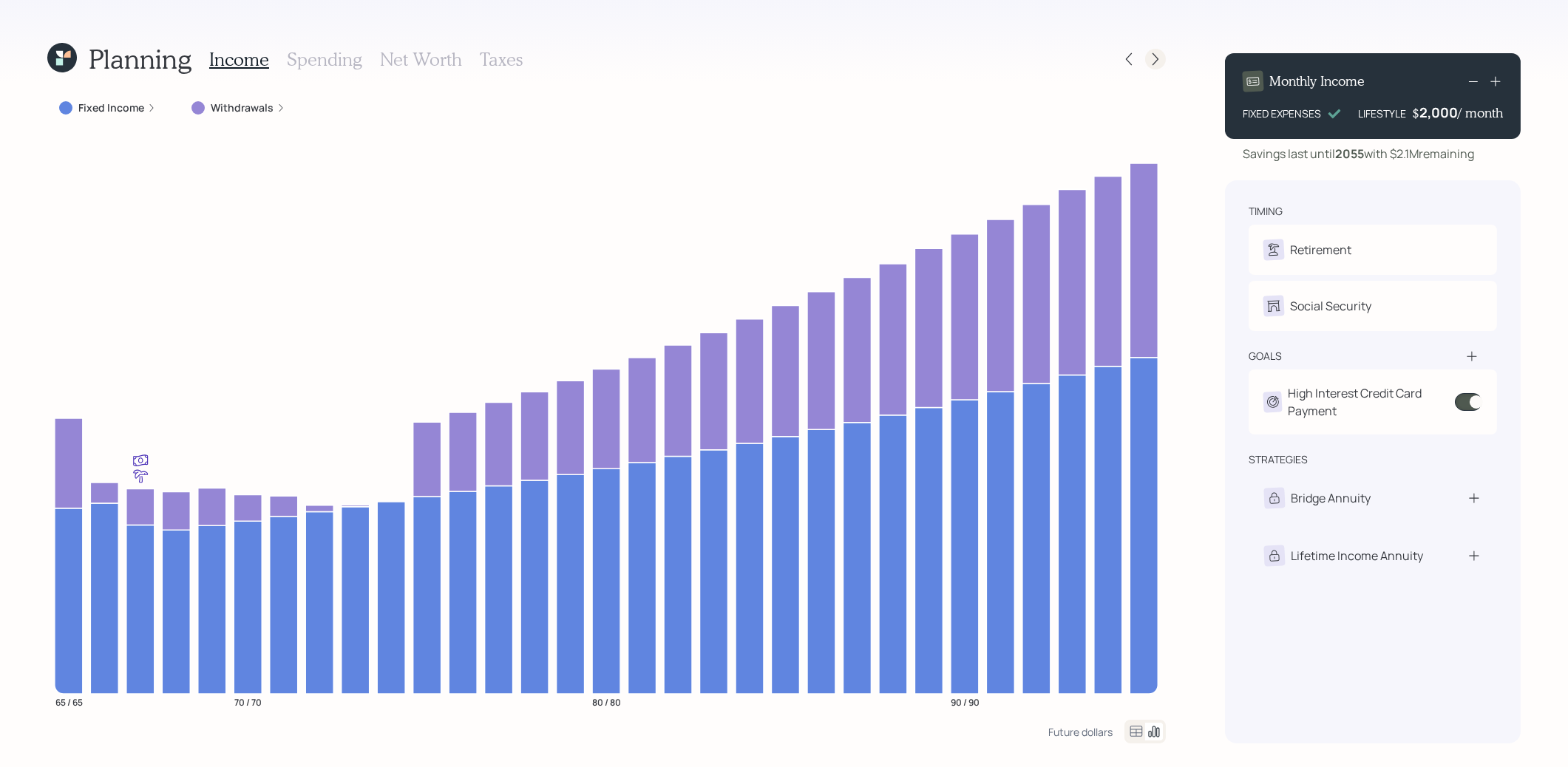
click at [1151, 63] on icon at bounding box center [1155, 59] width 15 height 15
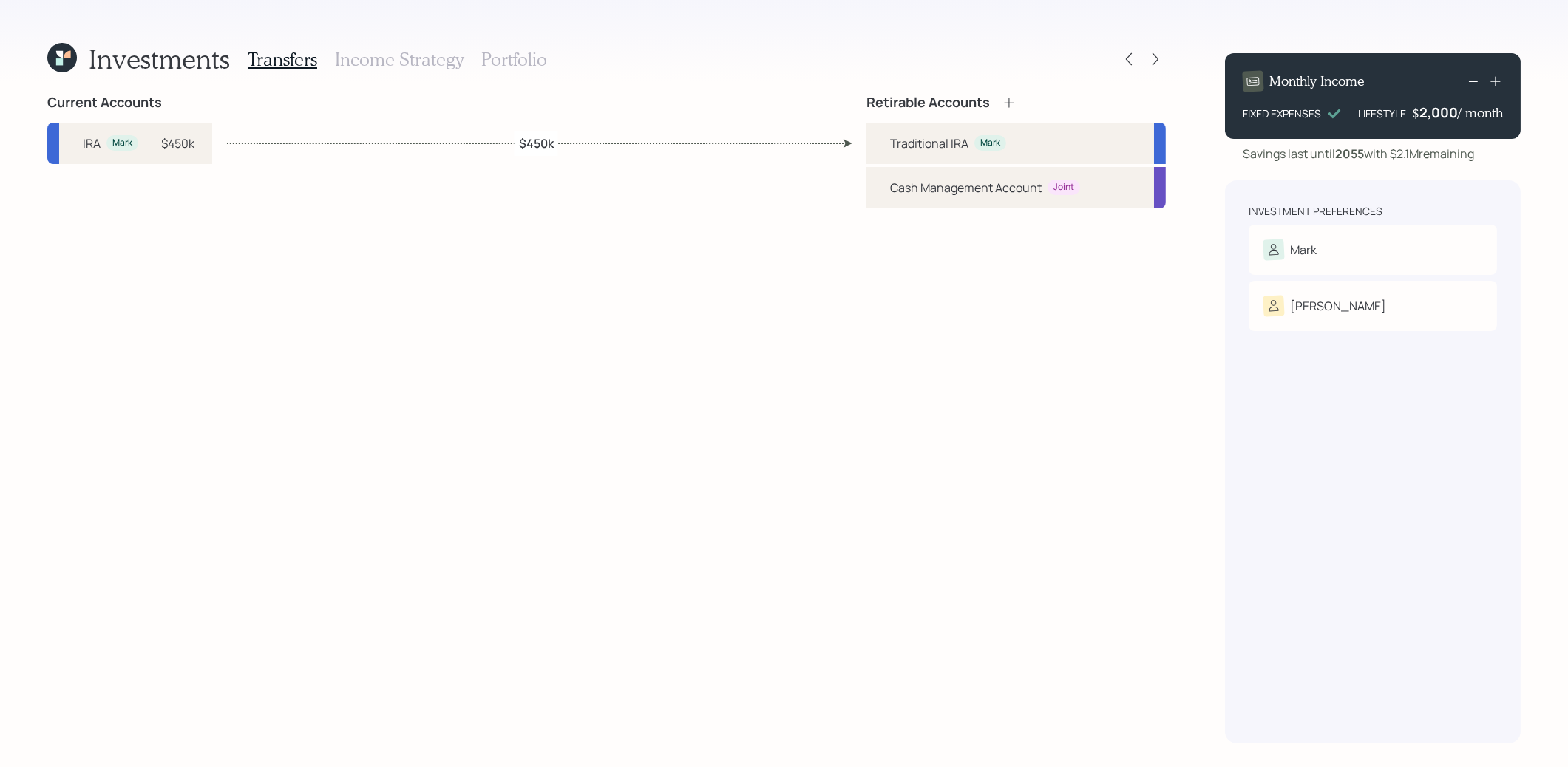
click at [1151, 63] on icon at bounding box center [1155, 59] width 15 height 15
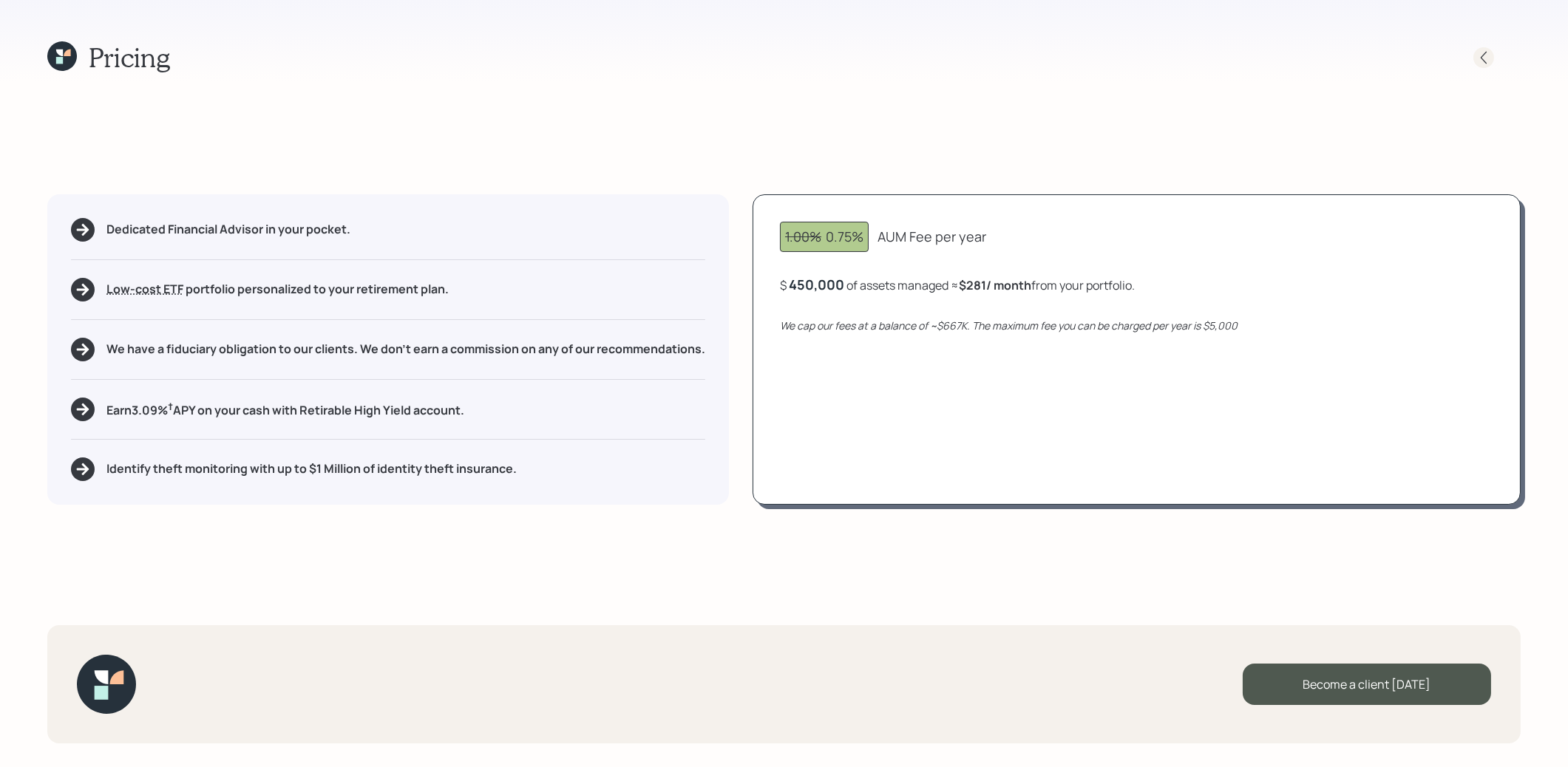
click at [1486, 56] on icon at bounding box center [1483, 57] width 15 height 15
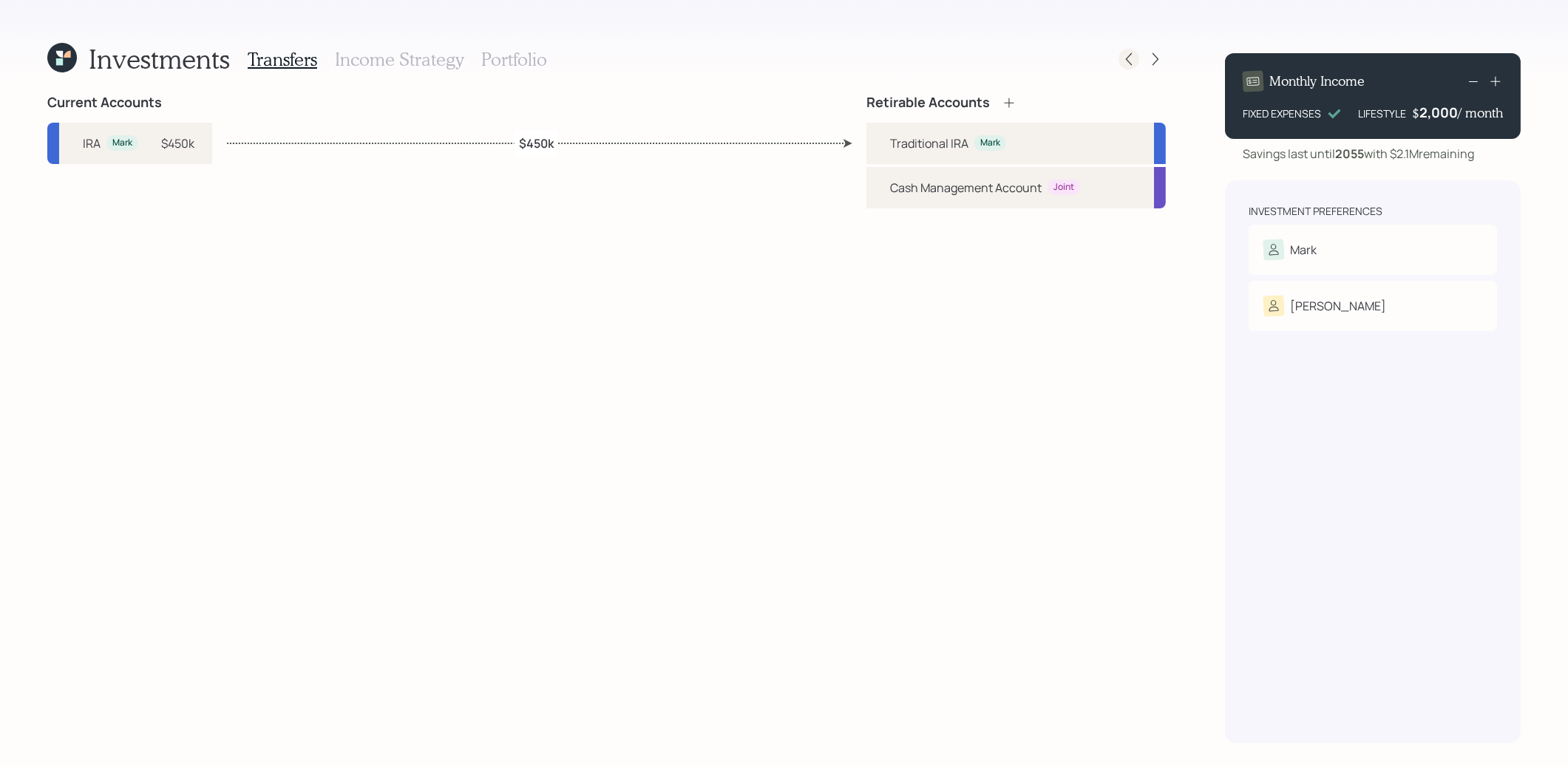
click at [1129, 58] on icon at bounding box center [1128, 59] width 15 height 15
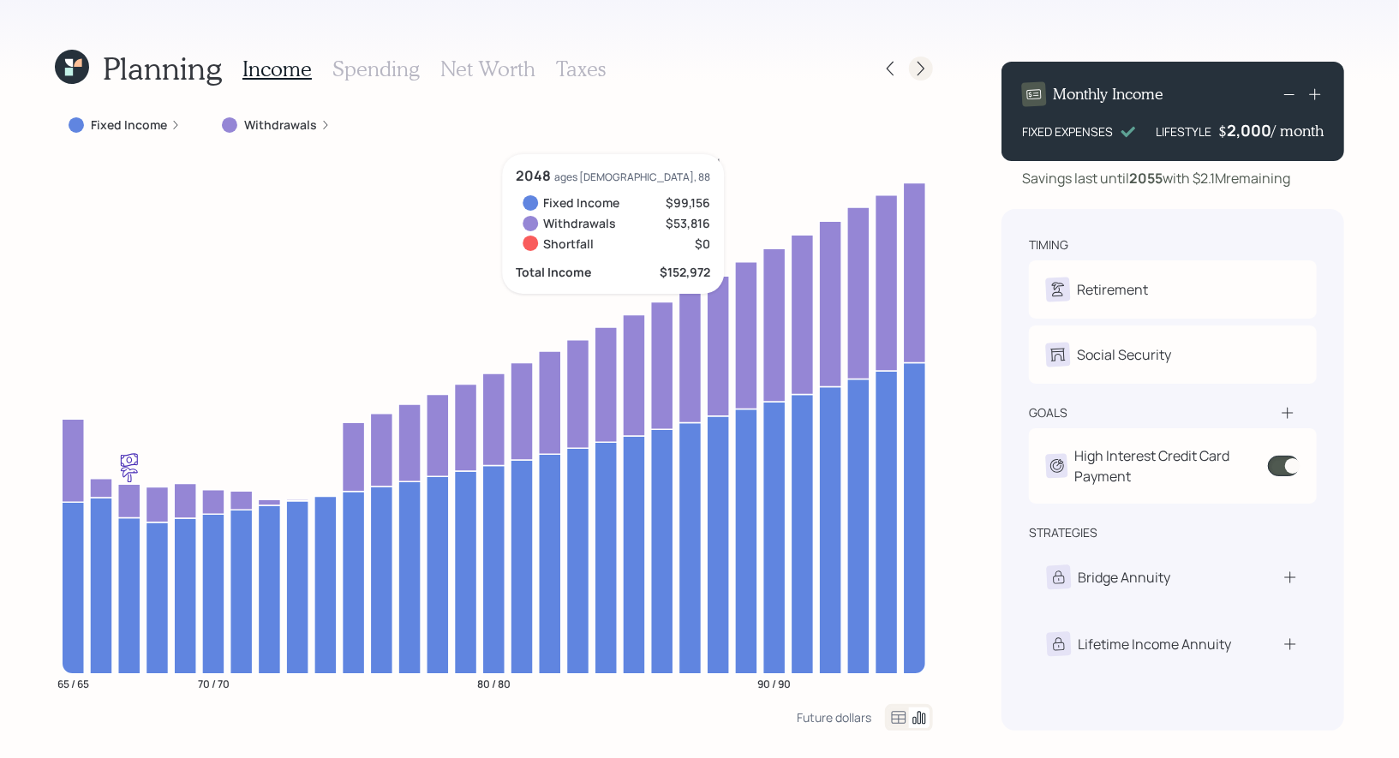
click at [924, 63] on icon at bounding box center [921, 68] width 17 height 17
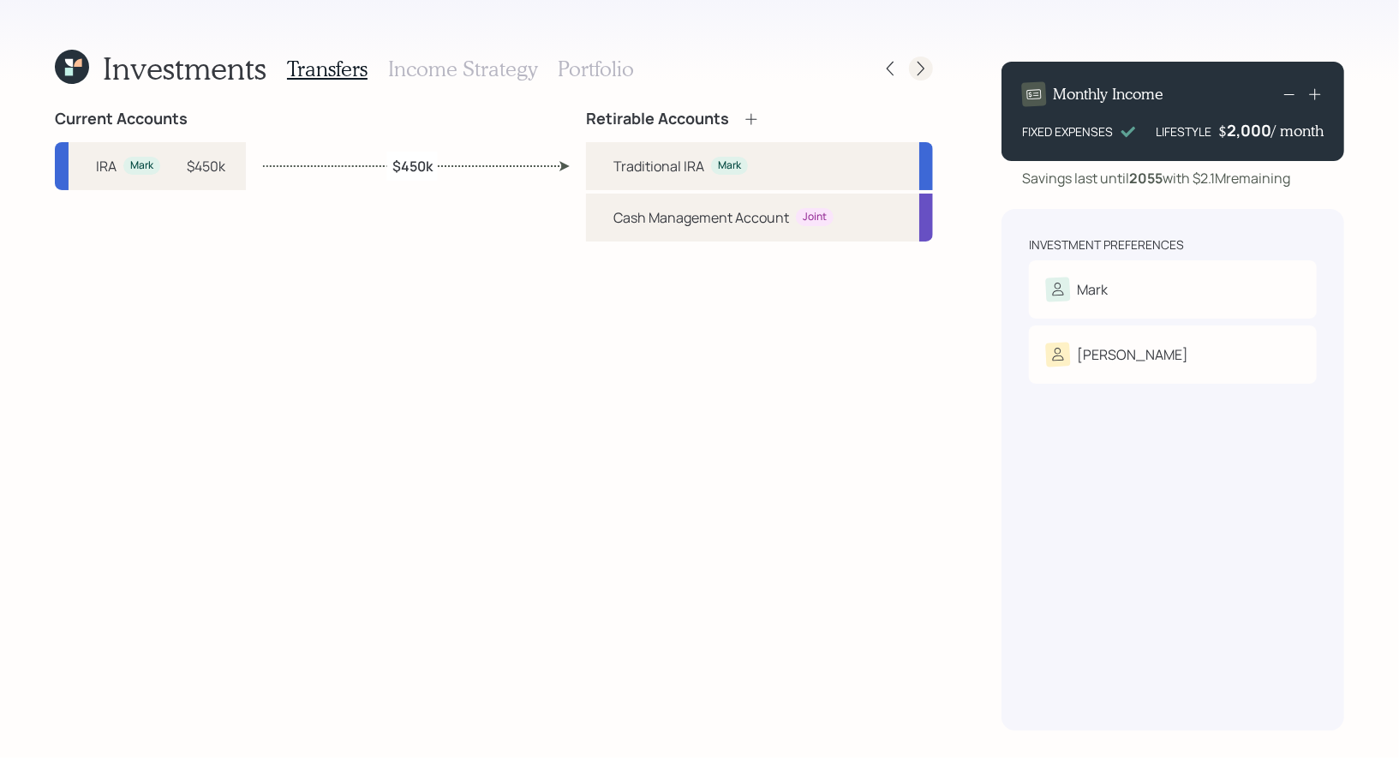
click at [923, 70] on icon at bounding box center [921, 68] width 17 height 17
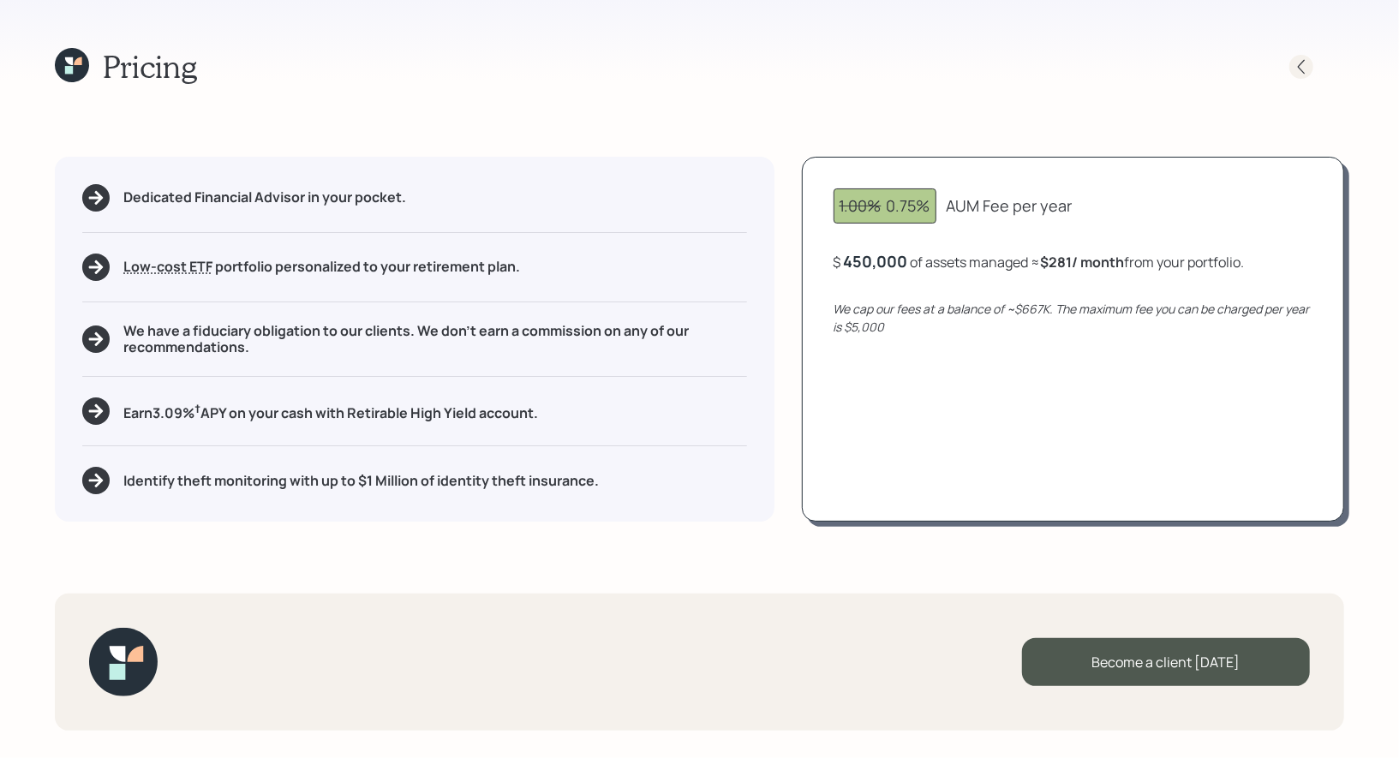
click at [1307, 63] on icon at bounding box center [1301, 66] width 17 height 17
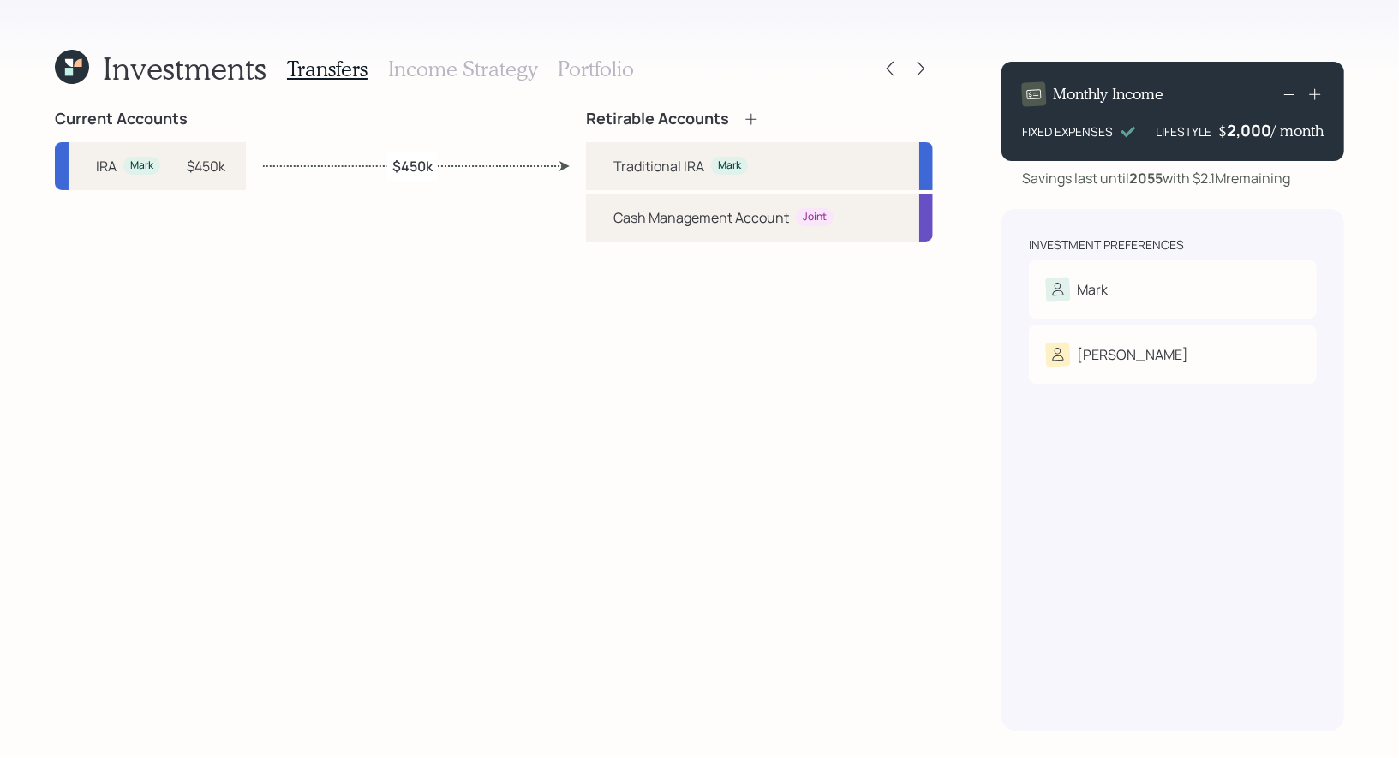
click at [578, 62] on h3 "Portfolio" at bounding box center [596, 69] width 76 height 25
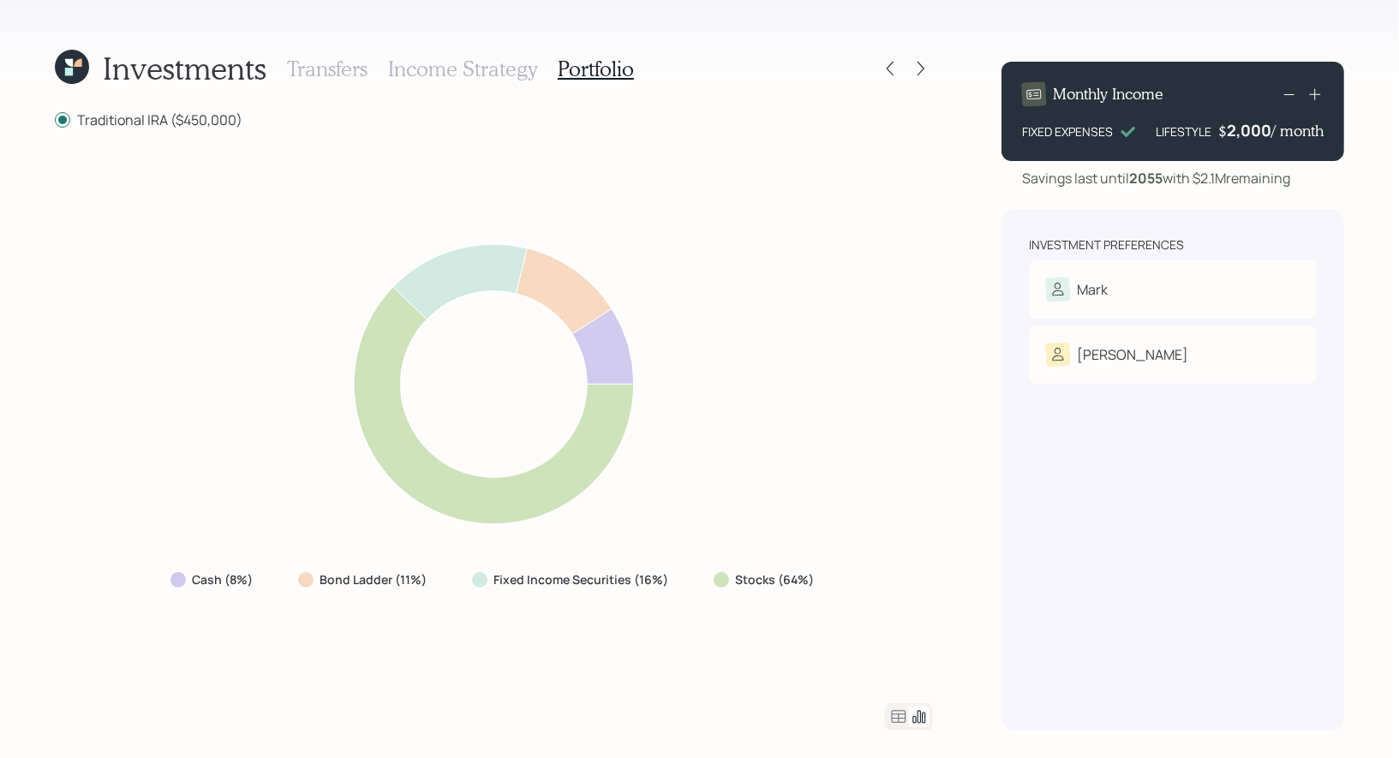
click at [487, 71] on h3 "Income Strategy" at bounding box center [462, 69] width 149 height 25
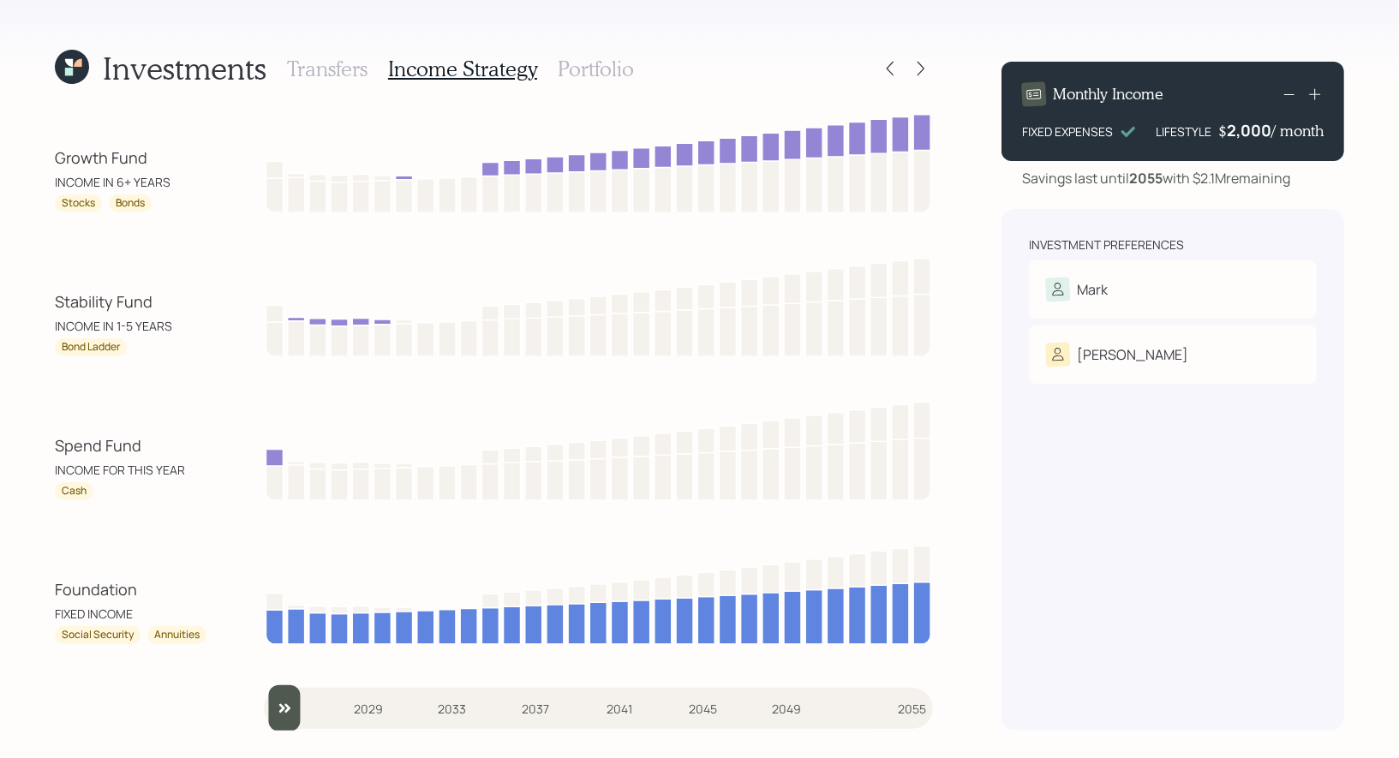
click at [579, 69] on h3 "Portfolio" at bounding box center [596, 69] width 76 height 25
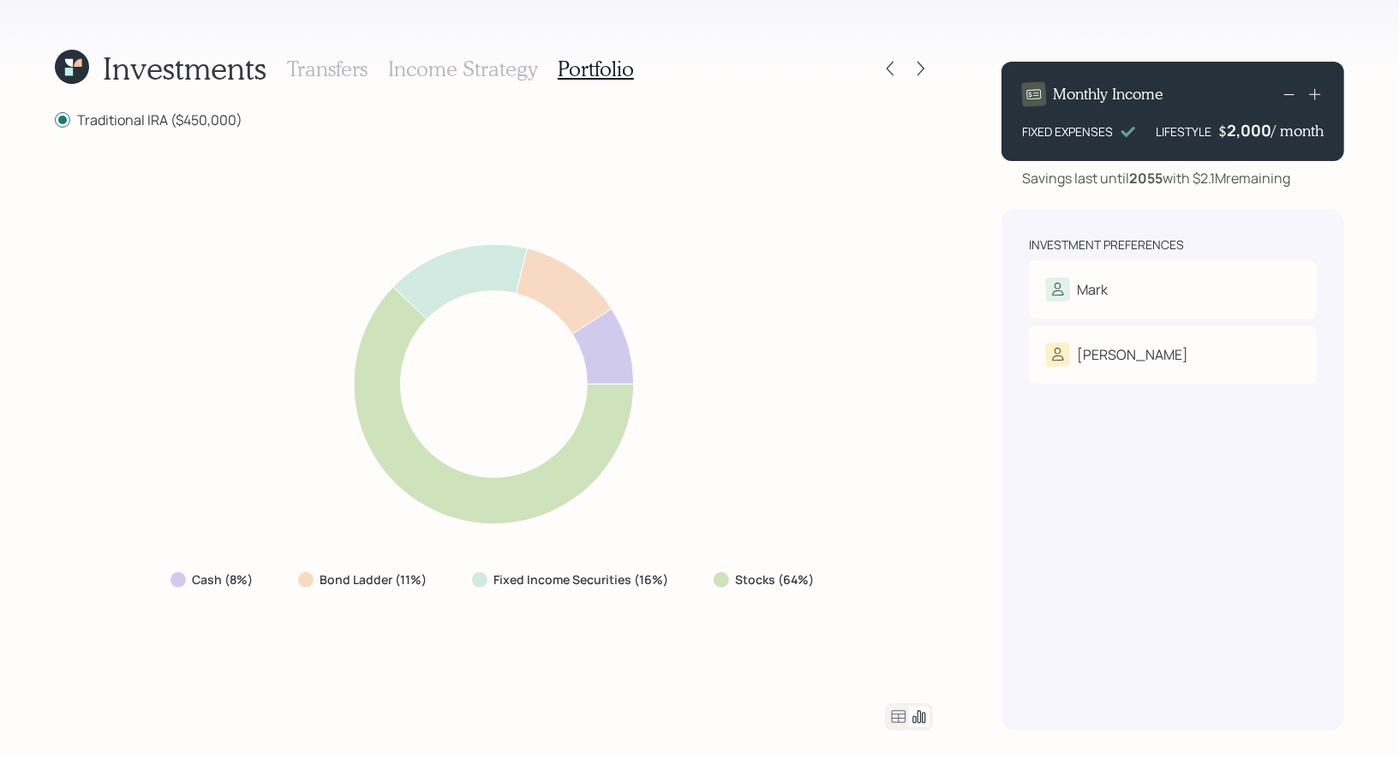
click at [61, 58] on icon at bounding box center [72, 67] width 34 height 34
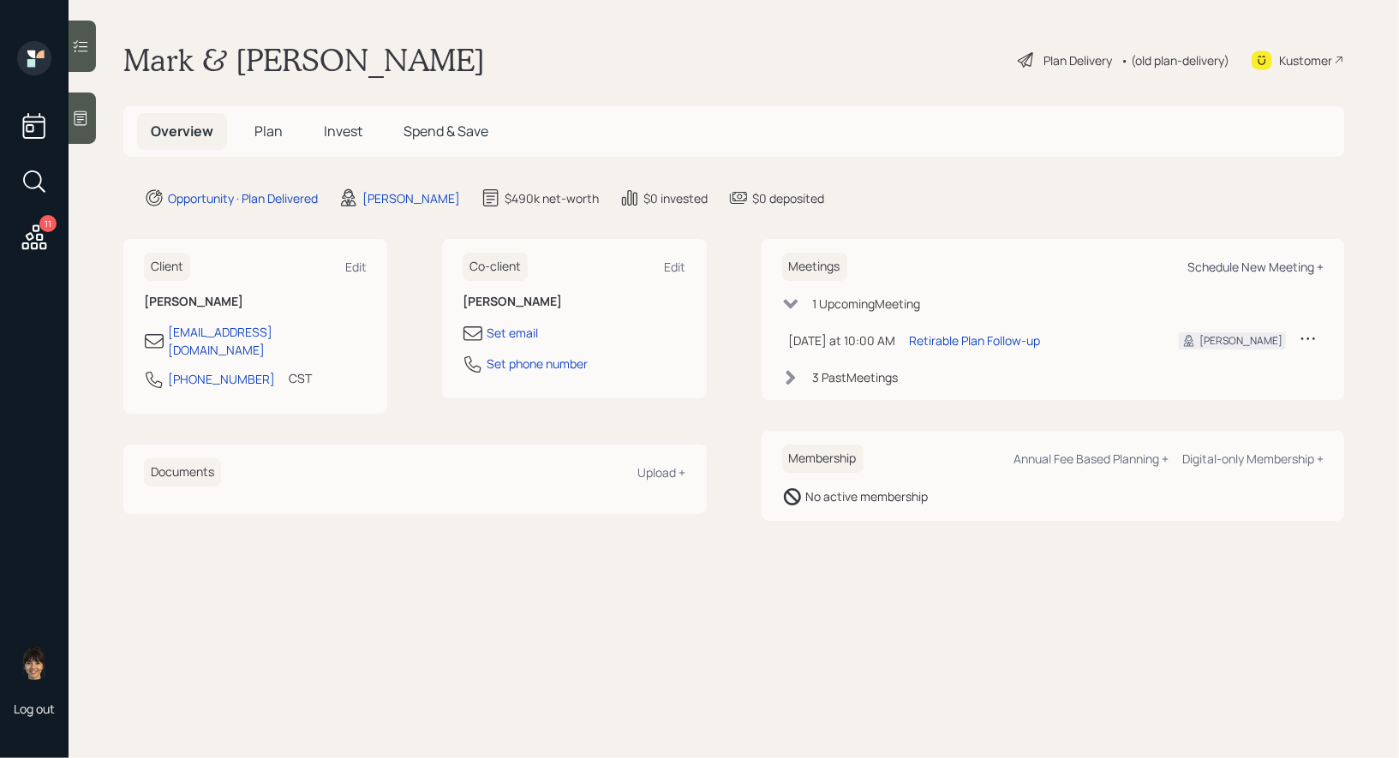
click at [1234, 263] on div "Schedule New Meeting +" at bounding box center [1256, 267] width 136 height 16
select select "8b79112e-3cfb-44f9-89e7-15267fe946c1"
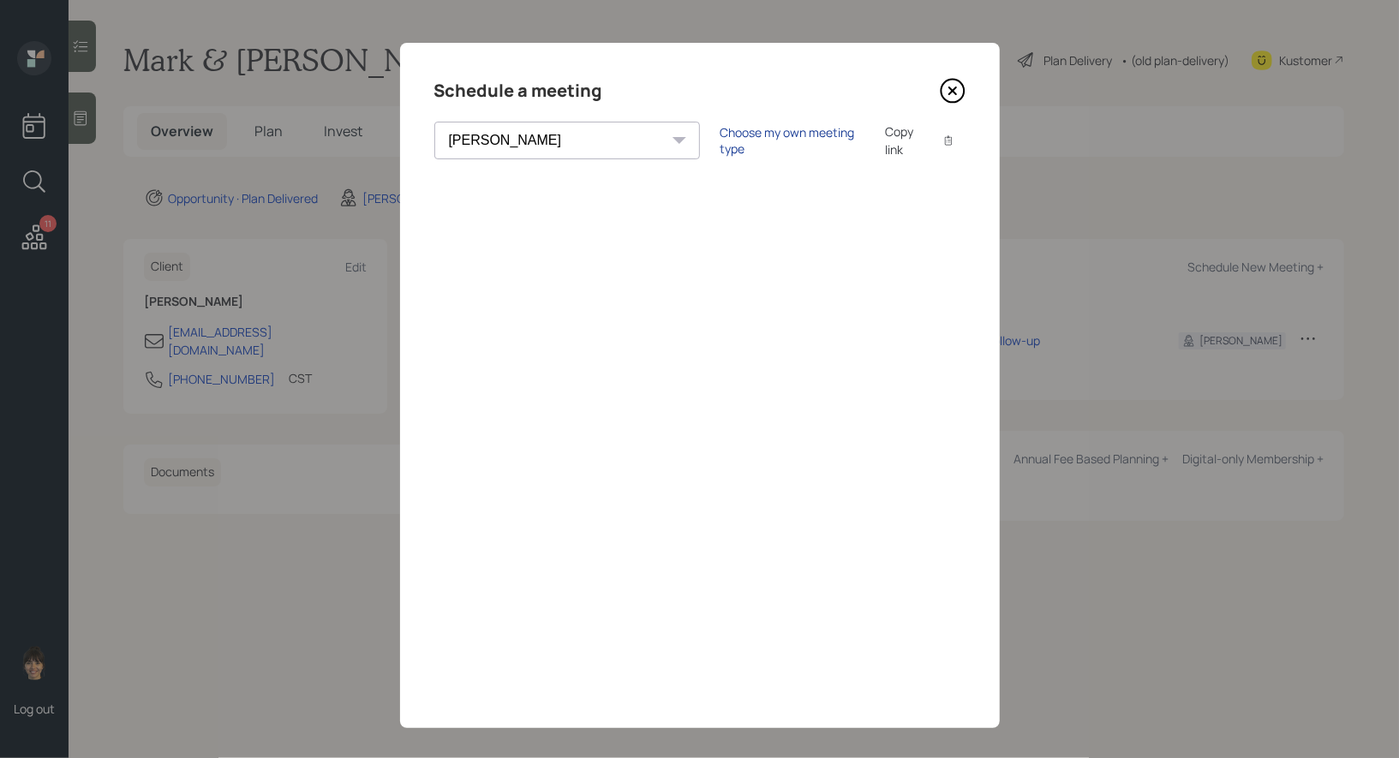
click at [721, 141] on div "Choose my own meeting type" at bounding box center [793, 140] width 144 height 33
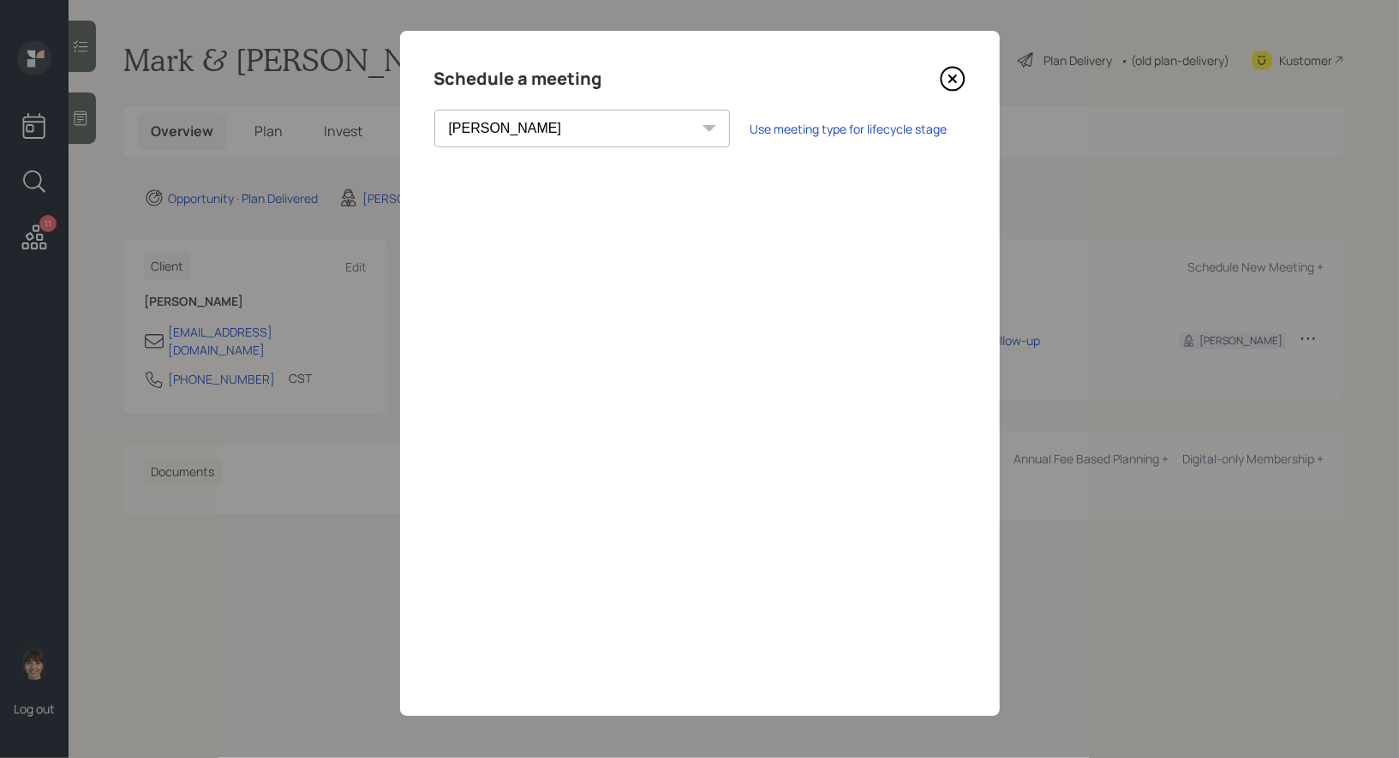
click at [954, 76] on icon at bounding box center [952, 78] width 7 height 7
